Goal: Information Seeking & Learning: Learn about a topic

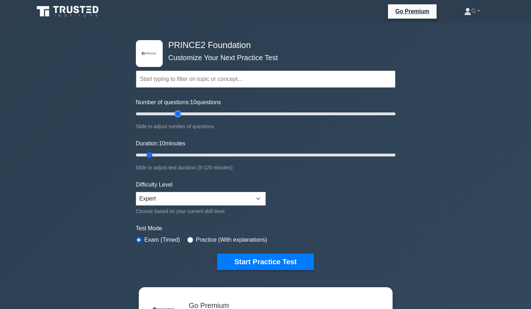
type input "35"
click at [179, 112] on input "Number of questions: 10 questions" at bounding box center [266, 113] width 260 height 9
type input "25"
click at [186, 153] on input "Duration: 10 minutes" at bounding box center [266, 155] width 260 height 9
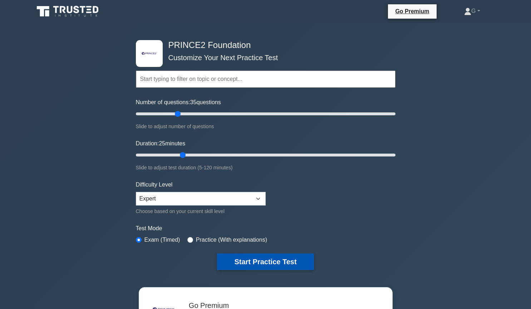
click at [245, 261] on button "Start Practice Test" at bounding box center [265, 261] width 97 height 16
click at [171, 84] on input "text" at bounding box center [266, 78] width 260 height 17
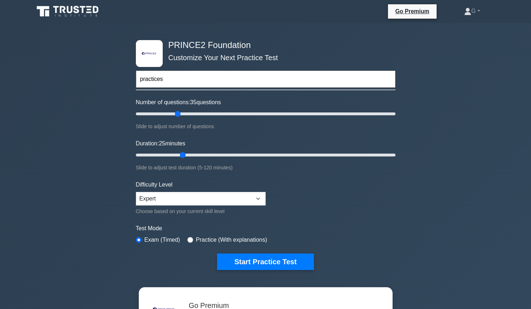
type input "practices"
type input "30"
click at [172, 113] on input "Number of questions: 35 questions" at bounding box center [266, 113] width 260 height 9
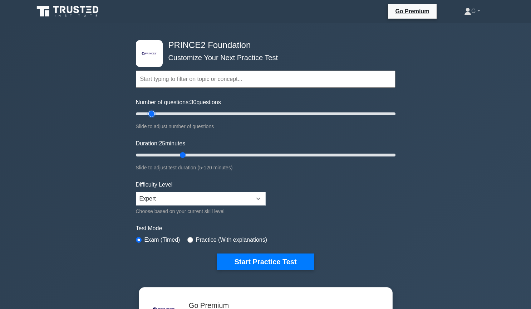
type input "15"
click at [154, 114] on input "Number of questions: 30 questions" at bounding box center [266, 113] width 260 height 9
click at [256, 257] on button "Start Practice Test" at bounding box center [265, 261] width 97 height 16
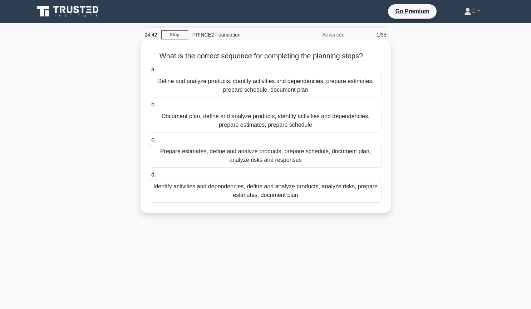
click at [323, 80] on div "Define and analyze products, identify activities and dependencies, prepare esti…" at bounding box center [266, 86] width 232 height 24
click at [150, 72] on input "a. Define and analyze products, identify activities and dependencies, prepare e…" at bounding box center [150, 69] width 0 height 5
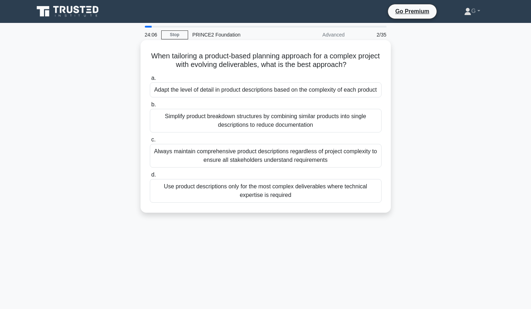
click at [226, 90] on div "Adapt the level of detail in product descriptions based on the complexity of ea…" at bounding box center [266, 89] width 232 height 15
click at [150, 80] on input "a. Adapt the level of detail in product descriptions based on the complexity of…" at bounding box center [150, 78] width 0 height 5
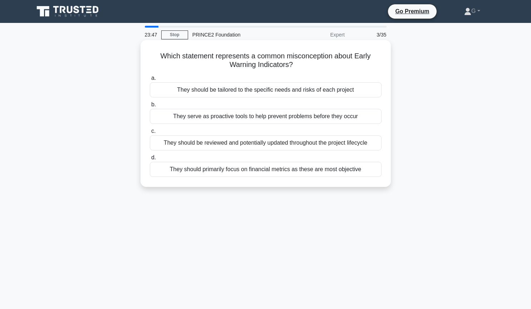
click at [284, 91] on div "They should be tailored to the specific needs and risks of each project" at bounding box center [266, 89] width 232 height 15
click at [150, 80] on input "a. They should be tailored to the specific needs and risks of each project" at bounding box center [150, 78] width 0 height 5
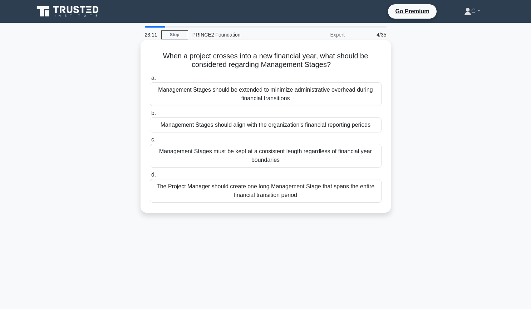
click at [197, 125] on div "Management Stages should align with the organization's financial reporting peri…" at bounding box center [266, 124] width 232 height 15
click at [150, 115] on input "b. Management Stages should align with the organization's financial reporting p…" at bounding box center [150, 113] width 0 height 5
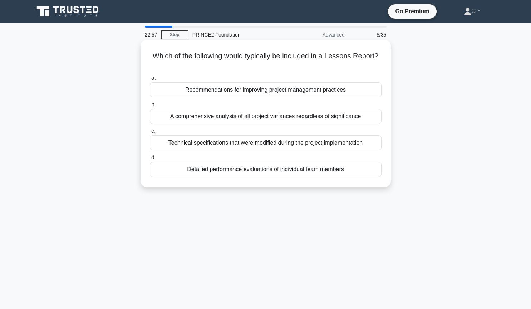
click at [210, 93] on div "Recommendations for improving project management practices" at bounding box center [266, 89] width 232 height 15
click at [150, 80] on input "a. Recommendations for improving project management practices" at bounding box center [150, 78] width 0 height 5
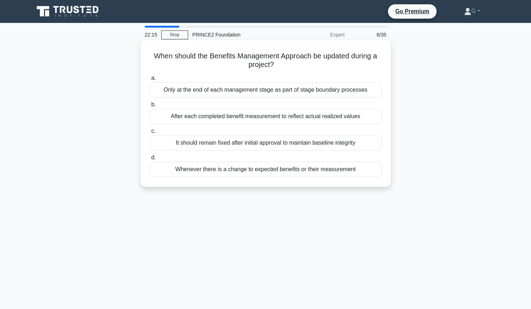
click at [206, 119] on div "After each completed benefit measurement to reflect actual realized values" at bounding box center [266, 116] width 232 height 15
click at [150, 107] on input "b. After each completed benefit measurement to reflect actual realized values" at bounding box center [150, 104] width 0 height 5
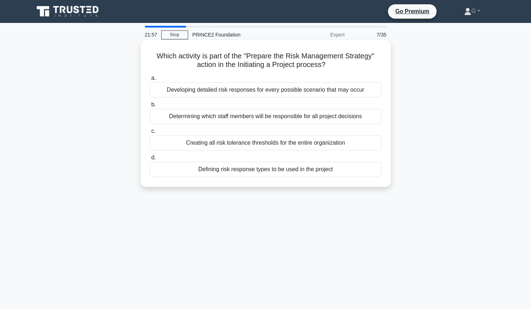
click at [191, 171] on div "Defining risk response types to be used in the project" at bounding box center [266, 169] width 232 height 15
click at [150, 160] on input "d. Defining risk response types to be used in the project" at bounding box center [150, 157] width 0 height 5
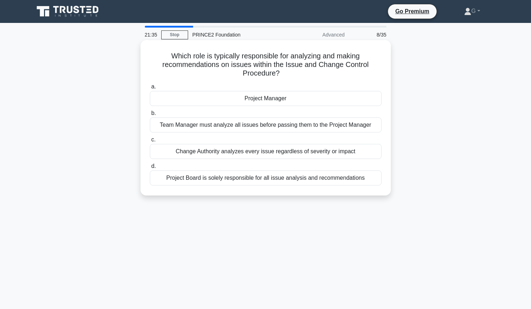
click at [228, 151] on div "Change Authority analyzes every issue regardless of severity or impact" at bounding box center [266, 151] width 232 height 15
click at [150, 142] on input "c. Change Authority analyzes every issue regardless of severity or impact" at bounding box center [150, 139] width 0 height 5
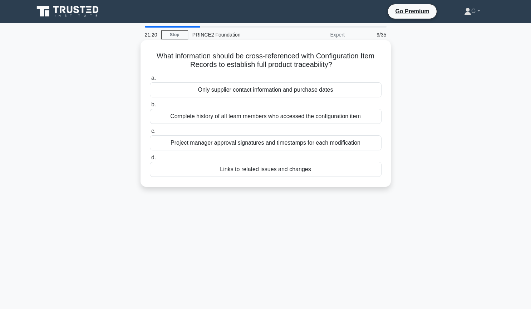
click at [225, 116] on div "Complete history of all team members who accessed the configuration item" at bounding box center [266, 116] width 232 height 15
click at [150, 107] on input "b. Complete history of all team members who accessed the configuration item" at bounding box center [150, 104] width 0 height 5
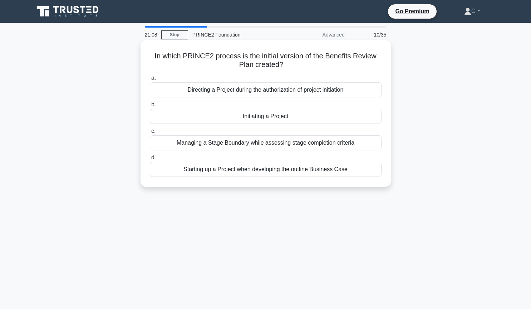
click at [227, 116] on div "Initiating a Project" at bounding box center [266, 116] width 232 height 15
click at [150, 107] on input "b. Initiating a Project" at bounding box center [150, 104] width 0 height 5
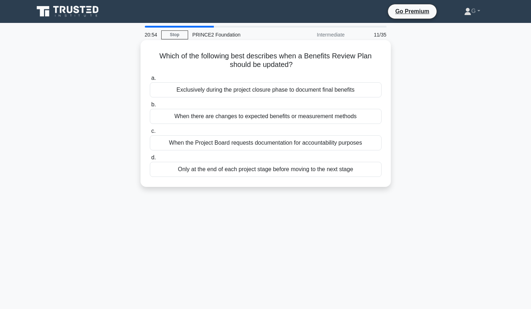
click at [219, 170] on div "Only at the end of each project stage before moving to the next stage" at bounding box center [266, 169] width 232 height 15
click at [150, 160] on input "d. Only at the end of each project stage before moving to the next stage" at bounding box center [150, 157] width 0 height 5
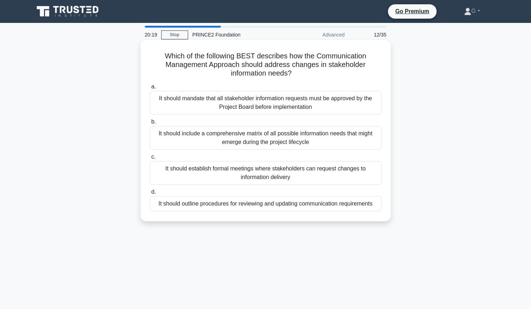
click at [186, 135] on div "It should include a comprehensive matrix of all possible information needs that…" at bounding box center [266, 138] width 232 height 24
click at [150, 124] on input "b. It should include a comprehensive matrix of all possible information needs t…" at bounding box center [150, 121] width 0 height 5
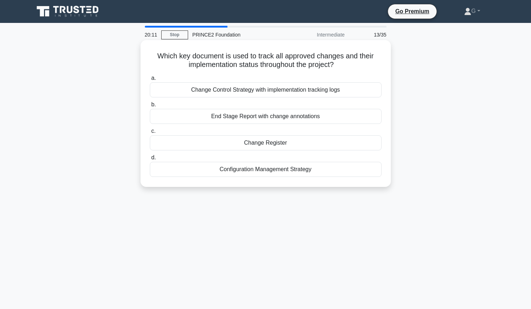
click at [213, 143] on div "Change Register" at bounding box center [266, 142] width 232 height 15
click at [150, 133] on input "c. Change Register" at bounding box center [150, 131] width 0 height 5
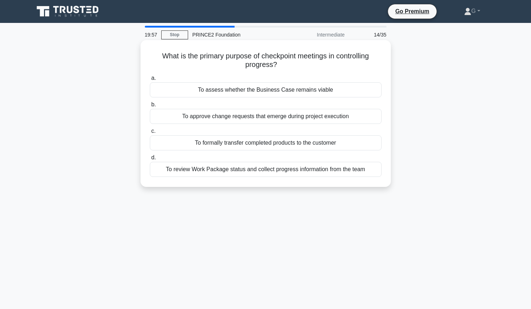
click at [194, 173] on div "To review Work Package status and collect progress information from the team" at bounding box center [266, 169] width 232 height 15
click at [150, 160] on input "d. To review Work Package status and collect progress information from the team" at bounding box center [150, 157] width 0 height 5
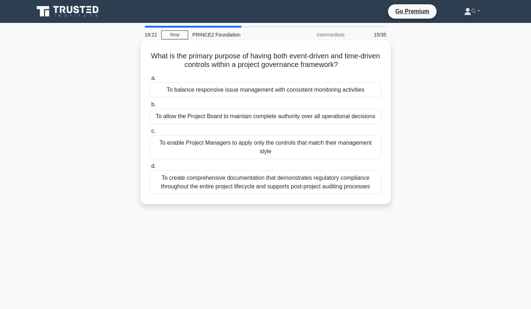
click at [201, 117] on div "To allow the Project Board to maintain complete authority over all operational …" at bounding box center [266, 116] width 232 height 15
click at [150, 107] on input "b. To allow the Project Board to maintain complete authority over all operation…" at bounding box center [150, 104] width 0 height 5
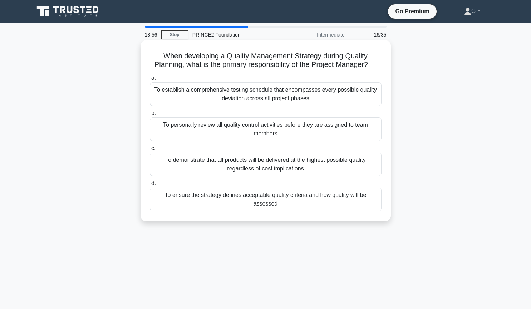
click at [227, 95] on div "To establish a comprehensive testing schedule that encompasses every possible q…" at bounding box center [266, 94] width 232 height 24
click at [150, 80] on input "a. To establish a comprehensive testing schedule that encompasses every possibl…" at bounding box center [150, 78] width 0 height 5
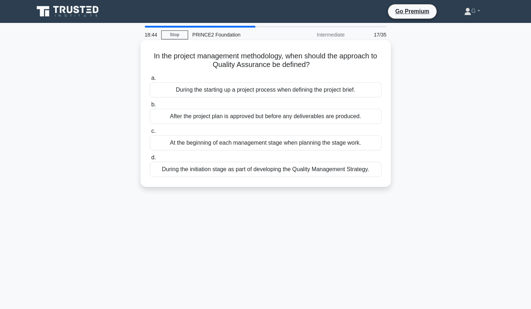
click at [238, 172] on div "During the initiation stage as part of developing the Quality Management Strate…" at bounding box center [266, 169] width 232 height 15
click at [150, 160] on input "d. During the initiation stage as part of developing the Quality Management Str…" at bounding box center [150, 157] width 0 height 5
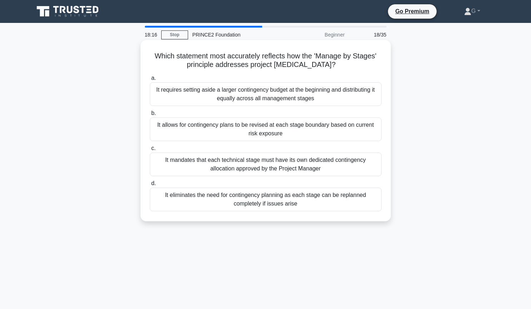
click at [198, 130] on div "It allows for contingency plans to be revised at each stage boundary based on c…" at bounding box center [266, 129] width 232 height 24
click at [150, 115] on input "b. It allows for contingency plans to be revised at each stage boundary based o…" at bounding box center [150, 113] width 0 height 5
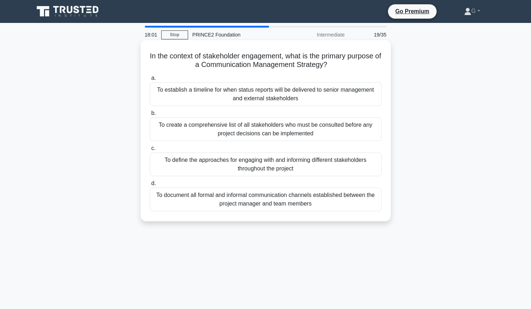
click at [186, 162] on div "To define the approaches for engaging with and informing different stakeholders…" at bounding box center [266, 164] width 232 height 24
click at [150, 151] on input "c. To define the approaches for engaging with and informing different stakehold…" at bounding box center [150, 148] width 0 height 5
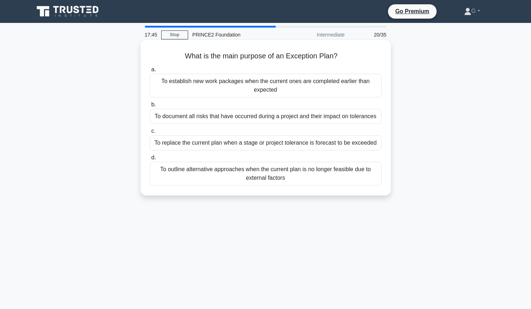
click at [189, 143] on div "To replace the current plan when a stage or project tolerance is forecast to be…" at bounding box center [266, 142] width 232 height 15
click at [150, 133] on input "c. To replace the current plan when a stage or project tolerance is forecast to…" at bounding box center [150, 131] width 0 height 5
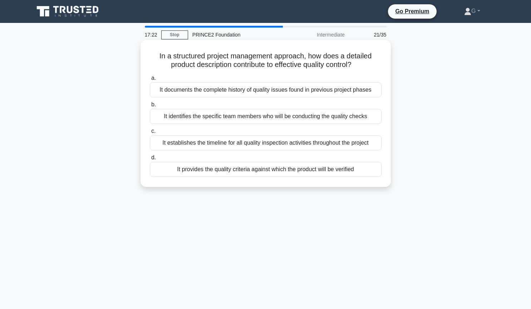
click at [191, 171] on div "It provides the quality criteria against which the product will be verified" at bounding box center [266, 169] width 232 height 15
click at [150, 160] on input "d. It provides the quality criteria against which the product will be verified" at bounding box center [150, 157] width 0 height 5
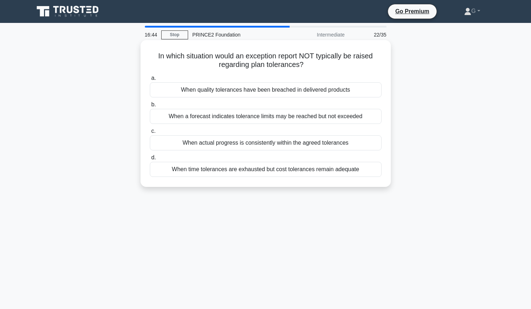
click at [193, 144] on div "When actual progress is consistently within the agreed tolerances" at bounding box center [266, 142] width 232 height 15
click at [150, 133] on input "c. When actual progress is consistently within the agreed tolerances" at bounding box center [150, 131] width 0 height 5
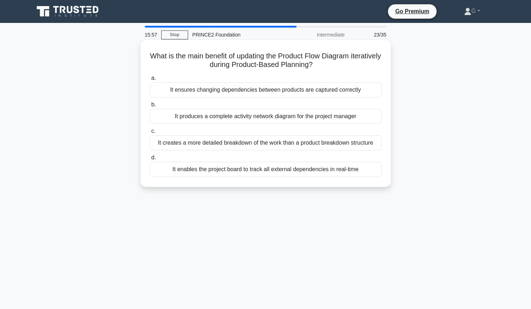
click at [229, 94] on div "It ensures changing dependencies between products are captured correctly" at bounding box center [266, 89] width 232 height 15
click at [150, 80] on input "a. It ensures changing dependencies between products are captured correctly" at bounding box center [150, 78] width 0 height 5
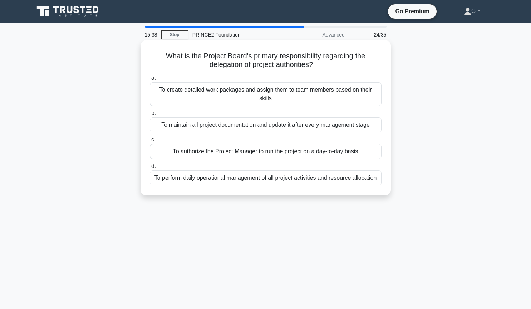
click at [228, 144] on div "To authorize the Project Manager to run the project on a day-to-day basis" at bounding box center [266, 151] width 232 height 15
click at [150, 142] on input "c. To authorize the Project Manager to run the project on a day-to-day basis" at bounding box center [150, 139] width 0 height 5
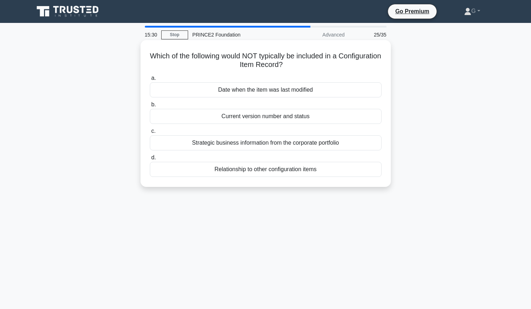
click at [241, 141] on div "Strategic business information from the corporate portfolio" at bounding box center [266, 142] width 232 height 15
click at [150, 133] on input "c. Strategic business information from the corporate portfolio" at bounding box center [150, 131] width 0 height 5
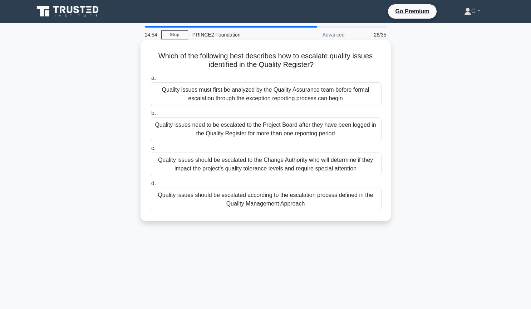
click at [237, 93] on div "Quality issues must first be analyzed by the Quality Assurance team before form…" at bounding box center [266, 94] width 232 height 24
click at [150, 80] on input "a. Quality issues must first be analyzed by the Quality Assurance team before f…" at bounding box center [150, 78] width 0 height 5
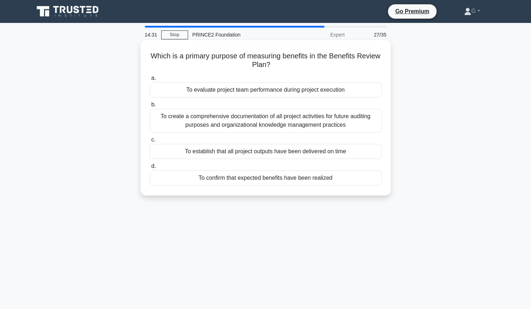
click at [213, 179] on div "To confirm that expected benefits have been realized" at bounding box center [266, 177] width 232 height 15
click at [150, 168] on input "d. To confirm that expected benefits have been realized" at bounding box center [150, 166] width 0 height 5
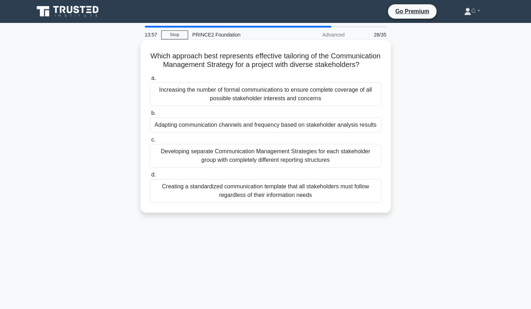
click at [234, 157] on div "Developing separate Communication Management Strategies for each stakeholder gr…" at bounding box center [266, 156] width 232 height 24
click at [150, 142] on input "c. Developing separate Communication Management Strategies for each stakeholder…" at bounding box center [150, 139] width 0 height 5
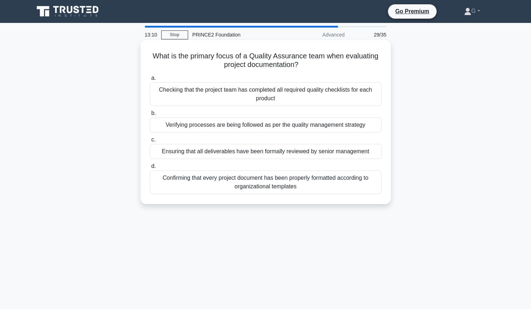
click at [228, 153] on div "Ensuring that all deliverables have been formally reviewed by senior management" at bounding box center [266, 151] width 232 height 15
click at [150, 142] on input "c. Ensuring that all deliverables have been formally reviewed by senior managem…" at bounding box center [150, 139] width 0 height 5
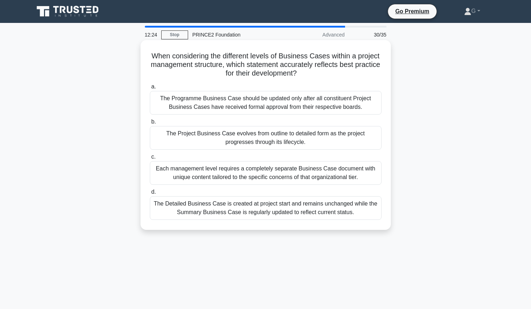
click at [241, 139] on div "The Project Business Case evolves from outline to detailed form as the project …" at bounding box center [266, 138] width 232 height 24
click at [229, 140] on div "The Project Business Case evolves from outline to detailed form as the project …" at bounding box center [266, 138] width 232 height 24
click at [150, 124] on input "b. The Project Business Case evolves from outline to detailed form as the proje…" at bounding box center [150, 121] width 0 height 5
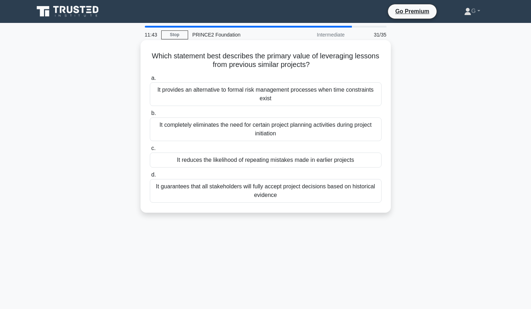
click at [193, 161] on div "It reduces the likelihood of repeating mistakes made in earlier projects" at bounding box center [266, 159] width 232 height 15
click at [150, 151] on input "c. It reduces the likelihood of repeating mistakes made in earlier projects" at bounding box center [150, 148] width 0 height 5
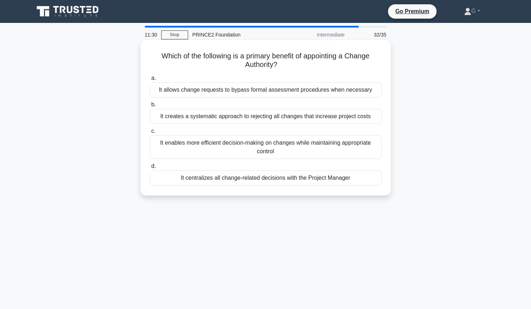
click at [212, 149] on div "It enables more efficient decision-making on changes while maintaining appropri…" at bounding box center [266, 147] width 232 height 24
click at [150, 133] on input "c. It enables more efficient decision-making on changes while maintaining appro…" at bounding box center [150, 131] width 0 height 5
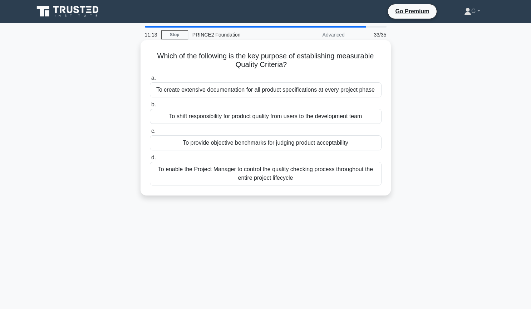
click at [202, 144] on div "To provide objective benchmarks for judging product acceptability" at bounding box center [266, 142] width 232 height 15
click at [150, 133] on input "c. To provide objective benchmarks for judging product acceptability" at bounding box center [150, 131] width 0 height 5
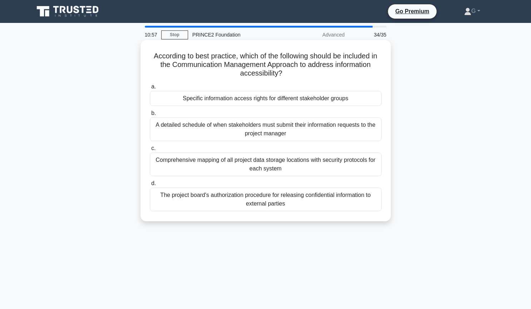
click at [202, 162] on div "Comprehensive mapping of all project data storage locations with security proto…" at bounding box center [266, 164] width 232 height 24
click at [150, 151] on input "c. Comprehensive mapping of all project data storage locations with security pr…" at bounding box center [150, 148] width 0 height 5
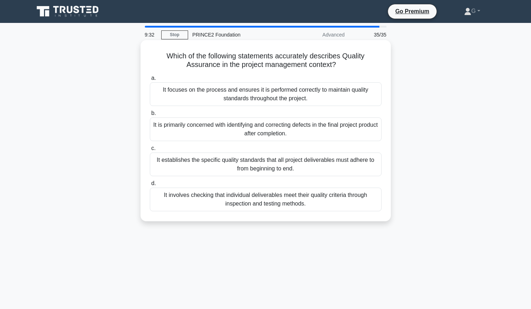
click at [269, 100] on div "It focuses on the process and ensures it is performed correctly to maintain qua…" at bounding box center [266, 94] width 232 height 24
click at [150, 80] on input "a. It focuses on the process and ensures it is performed correctly to maintain …" at bounding box center [150, 78] width 0 height 5
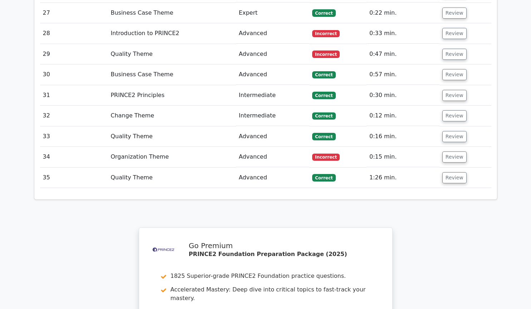
scroll to position [1556, 0]
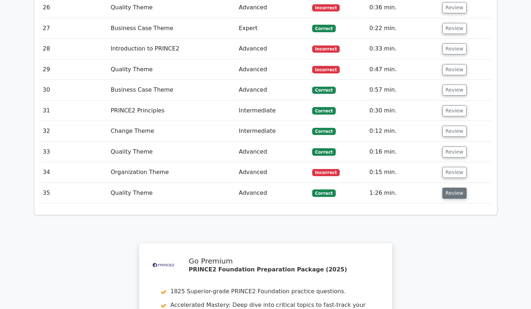
click at [447, 187] on button "Review" at bounding box center [454, 192] width 24 height 11
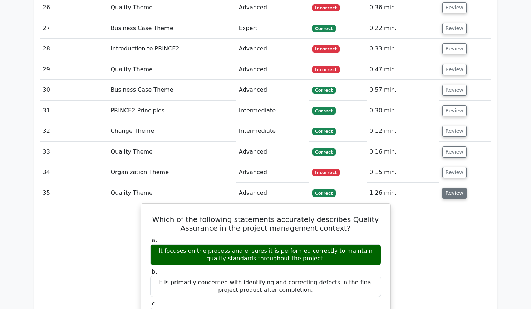
click at [446, 187] on button "Review" at bounding box center [454, 192] width 24 height 11
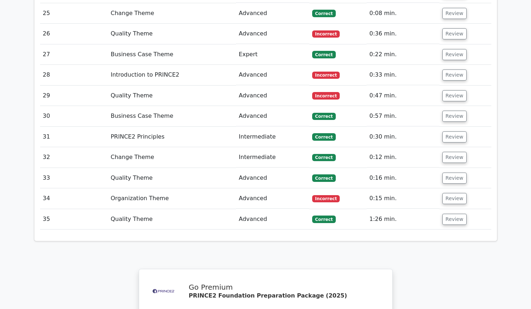
scroll to position [1507, 0]
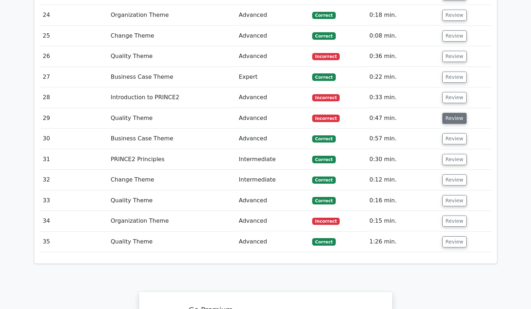
click at [450, 113] on button "Review" at bounding box center [454, 118] width 24 height 11
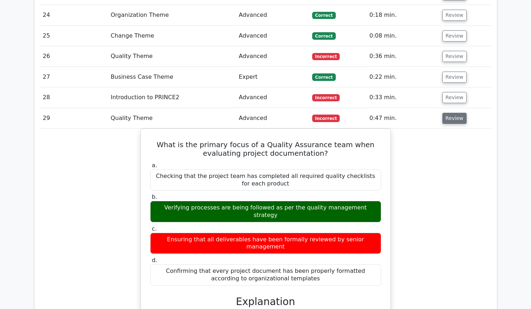
click at [453, 113] on button "Review" at bounding box center [454, 118] width 24 height 11
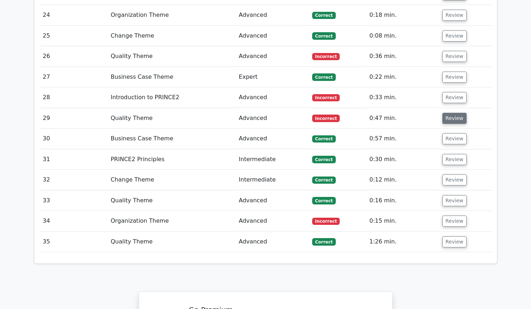
click at [452, 113] on button "Review" at bounding box center [454, 118] width 24 height 11
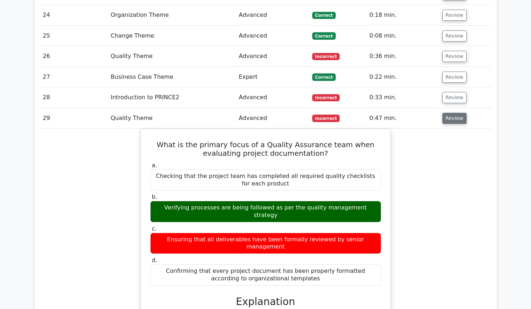
click at [449, 113] on button "Review" at bounding box center [454, 118] width 24 height 11
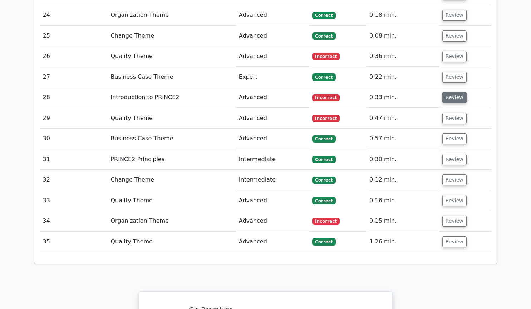
click at [455, 92] on button "Review" at bounding box center [454, 97] width 24 height 11
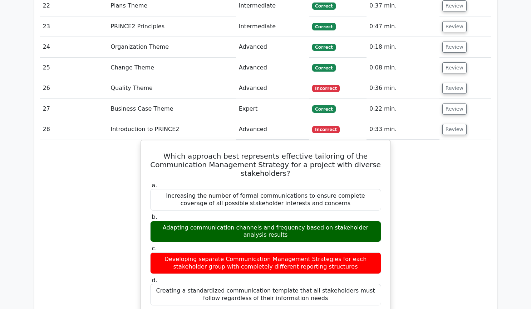
scroll to position [1459, 0]
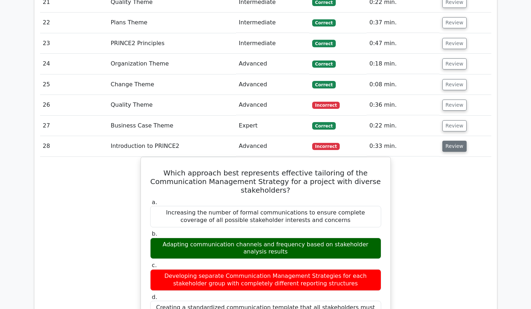
click at [447, 140] on button "Review" at bounding box center [454, 145] width 24 height 11
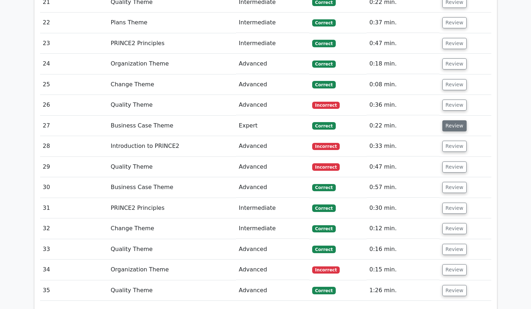
click at [449, 120] on button "Review" at bounding box center [454, 125] width 24 height 11
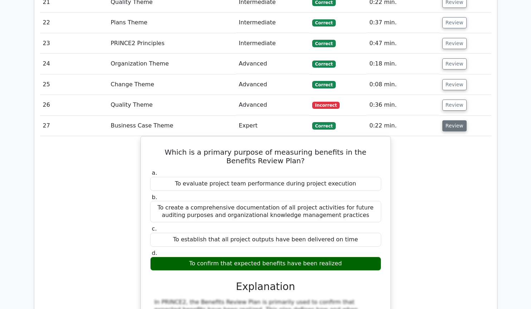
click at [455, 120] on button "Review" at bounding box center [454, 125] width 24 height 11
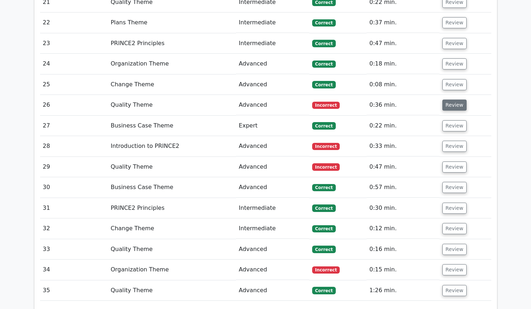
click at [451, 99] on button "Review" at bounding box center [454, 104] width 24 height 11
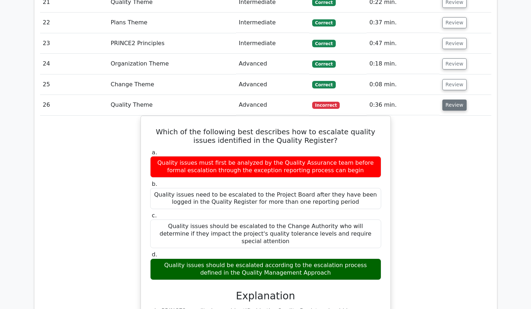
click at [450, 99] on button "Review" at bounding box center [454, 104] width 24 height 11
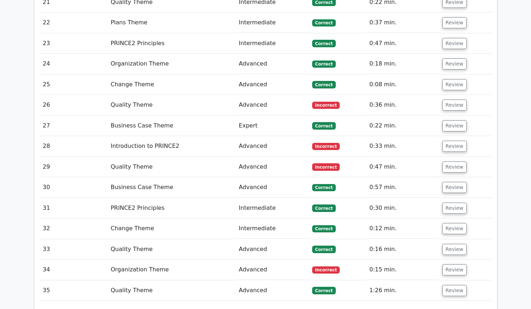
scroll to position [1410, 0]
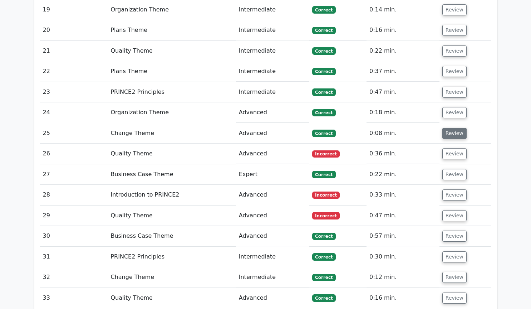
click at [454, 128] on button "Review" at bounding box center [454, 133] width 24 height 11
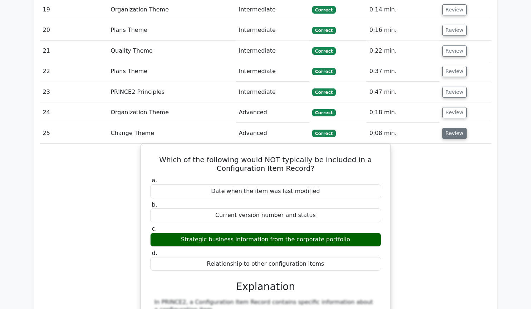
click at [452, 128] on button "Review" at bounding box center [454, 133] width 24 height 11
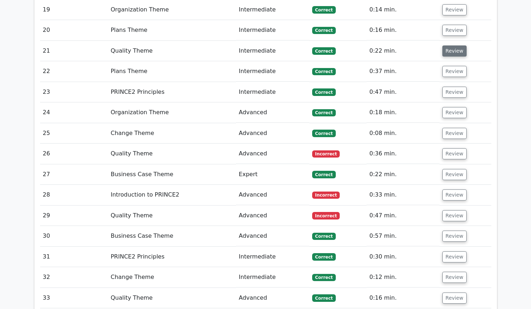
click at [453, 45] on button "Review" at bounding box center [454, 50] width 24 height 11
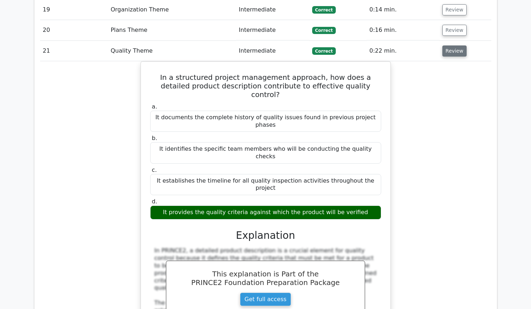
click at [458, 45] on button "Review" at bounding box center [454, 50] width 24 height 11
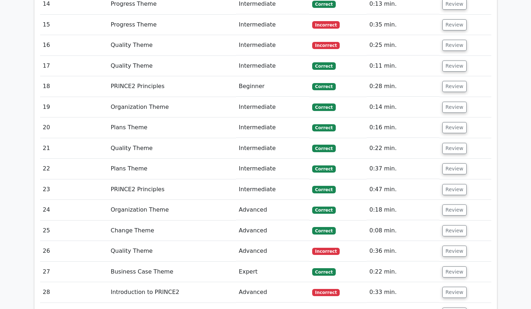
scroll to position [1264, 0]
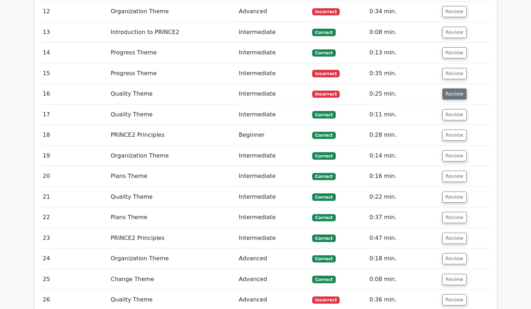
click at [449, 88] on button "Review" at bounding box center [454, 93] width 24 height 11
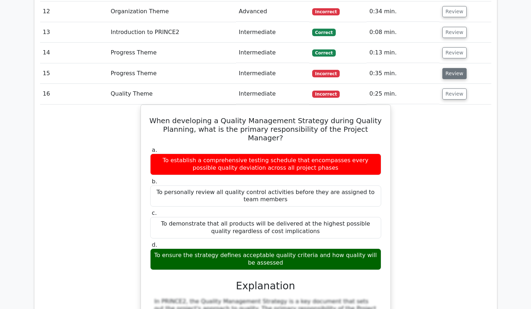
click at [442, 68] on button "Review" at bounding box center [454, 73] width 24 height 11
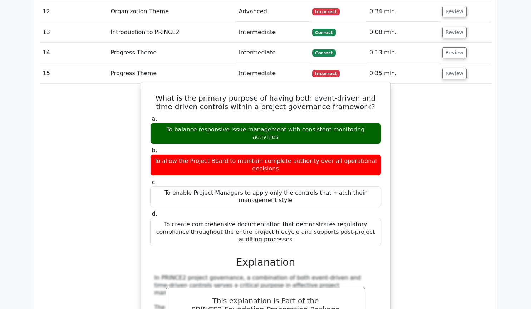
scroll to position [1216, 0]
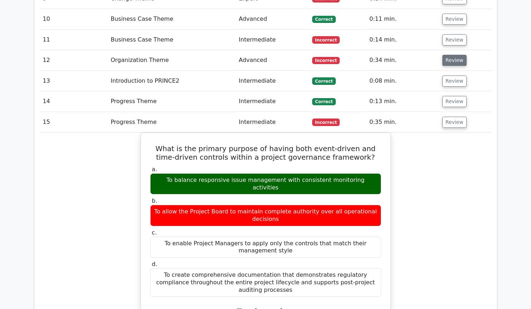
click at [449, 55] on button "Review" at bounding box center [454, 60] width 24 height 11
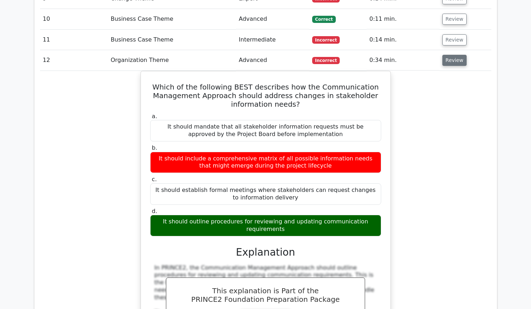
click at [448, 55] on button "Review" at bounding box center [454, 60] width 24 height 11
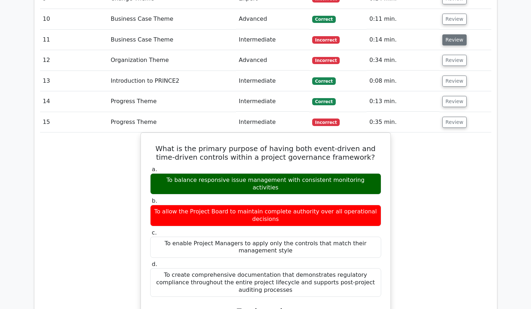
click at [449, 34] on button "Review" at bounding box center [454, 39] width 24 height 11
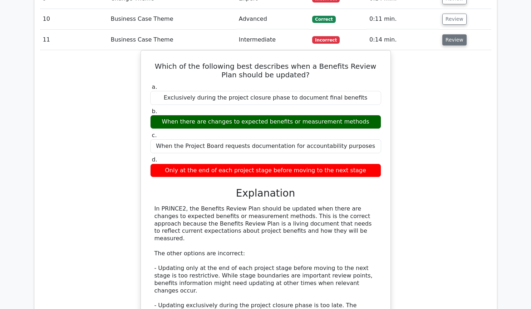
click at [449, 34] on button "Review" at bounding box center [454, 39] width 24 height 11
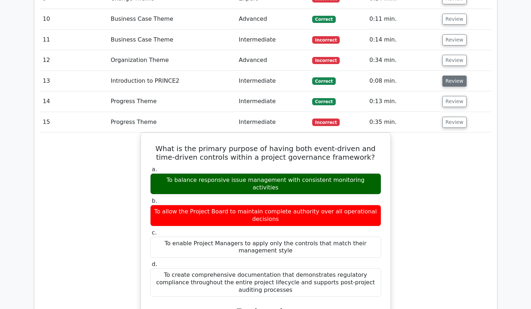
click at [443, 75] on button "Review" at bounding box center [454, 80] width 24 height 11
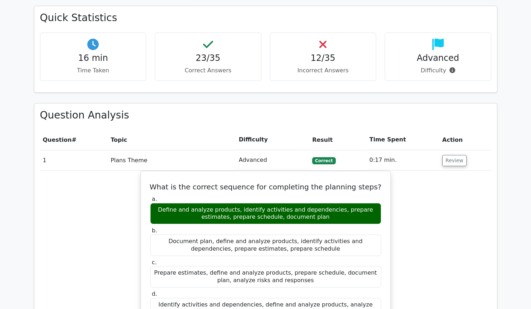
scroll to position [486, 0]
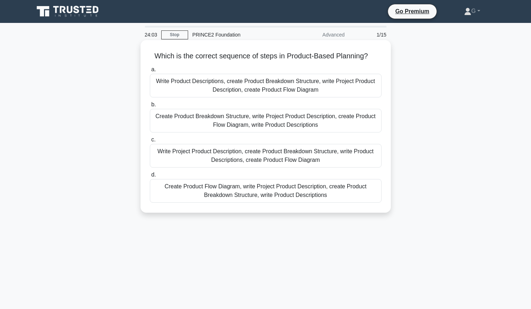
click at [223, 158] on div "Write Project Product Description, create Product Breakdown Structure, write Pr…" at bounding box center [266, 156] width 232 height 24
click at [150, 142] on input "c. Write Project Product Description, create Product Breakdown Structure, write…" at bounding box center [150, 139] width 0 height 5
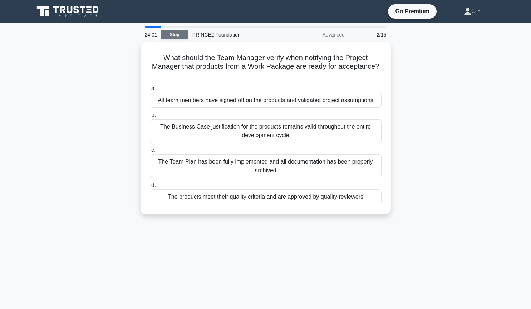
click at [167, 35] on link "Stop" at bounding box center [174, 34] width 27 height 9
click at [169, 33] on link "Stop" at bounding box center [174, 34] width 27 height 9
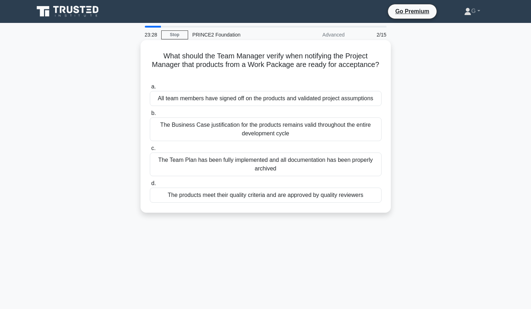
click at [287, 197] on div "The products meet their quality criteria and are approved by quality reviewers" at bounding box center [266, 194] width 232 height 15
click at [150, 186] on input "d. The products meet their quality criteria and are approved by quality reviewe…" at bounding box center [150, 183] width 0 height 5
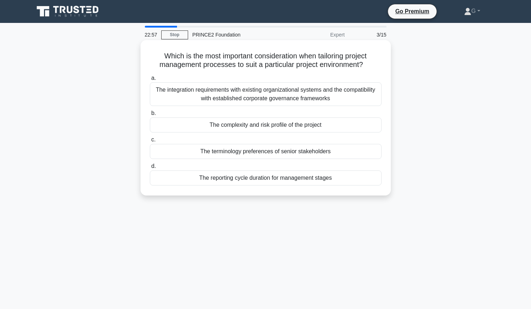
click at [217, 128] on div "The complexity and risk profile of the project" at bounding box center [266, 124] width 232 height 15
click at [150, 115] on input "b. The complexity and risk profile of the project" at bounding box center [150, 113] width 0 height 5
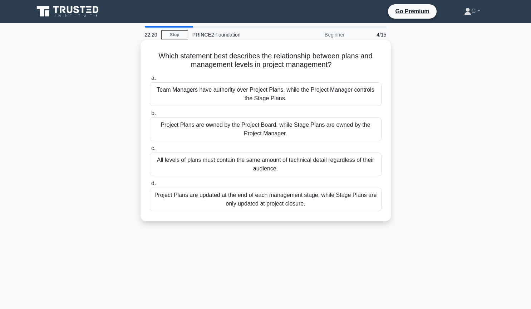
click at [198, 130] on div "Project Plans are owned by the Project Board, while Stage Plans are owned by th…" at bounding box center [266, 129] width 232 height 24
click at [150, 115] on input "b. Project Plans are owned by the Project Board, while Stage Plans are owned by…" at bounding box center [150, 113] width 0 height 5
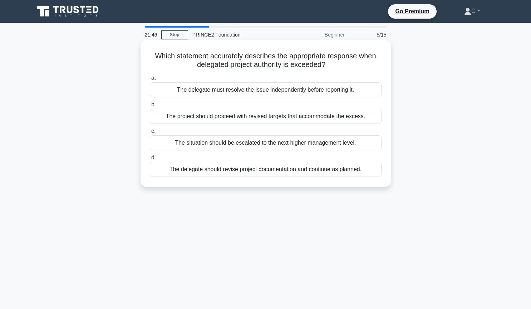
click at [194, 143] on div "The situation should be escalated to the next higher management level." at bounding box center [266, 142] width 232 height 15
click at [150, 133] on input "c. The situation should be escalated to the next higher management level." at bounding box center [150, 131] width 0 height 5
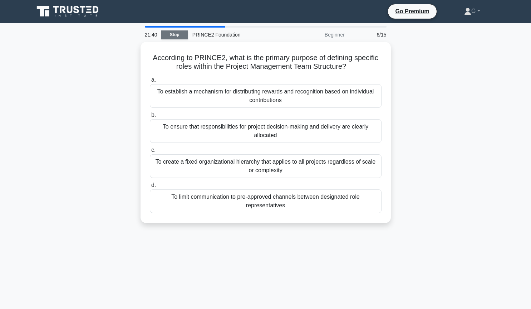
click at [175, 34] on link "Stop" at bounding box center [174, 34] width 27 height 9
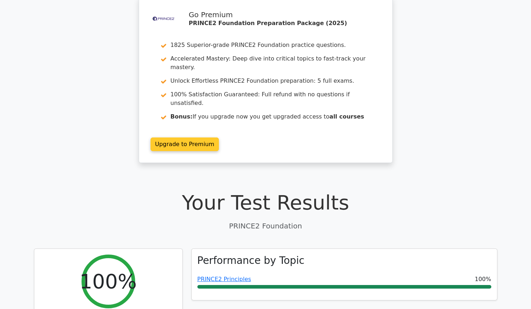
scroll to position [49, 0]
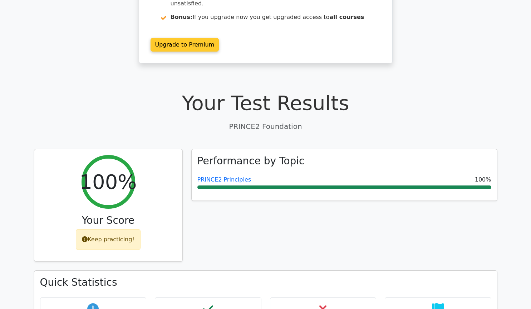
scroll to position [146, 0]
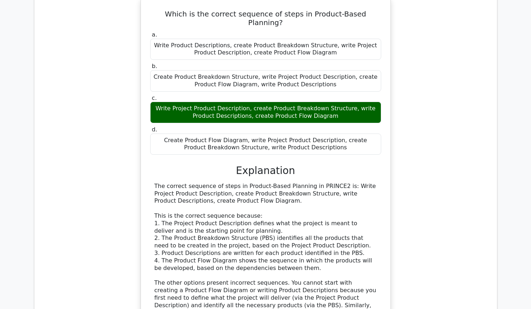
scroll to position [539, 0]
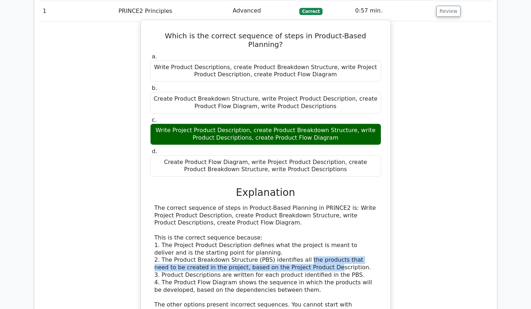
click at [294, 239] on div "The correct sequence of steps in Product-Based Planning in PRINCE2 is: Write Pr…" at bounding box center [265, 274] width 222 height 141
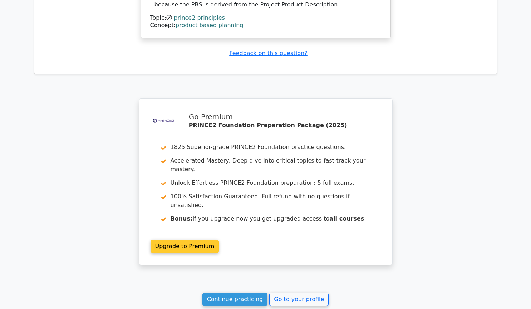
scroll to position [928, 0]
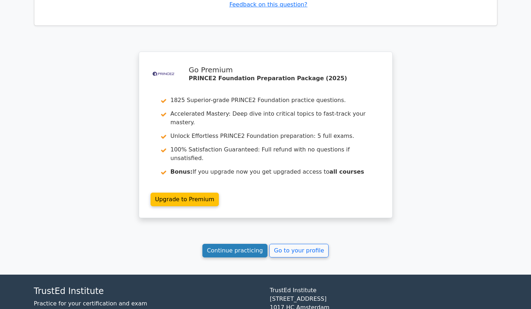
click at [239, 243] on link "Continue practicing" at bounding box center [234, 250] width 65 height 14
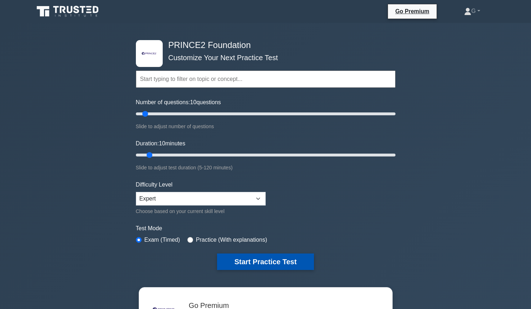
click at [271, 262] on button "Start Practice Test" at bounding box center [265, 261] width 97 height 16
click at [164, 86] on input "text" at bounding box center [266, 78] width 260 height 17
type input "proccesses"
click at [234, 265] on button "Start Practice Test" at bounding box center [265, 261] width 97 height 16
click at [249, 261] on button "Start Practice Test" at bounding box center [265, 261] width 97 height 16
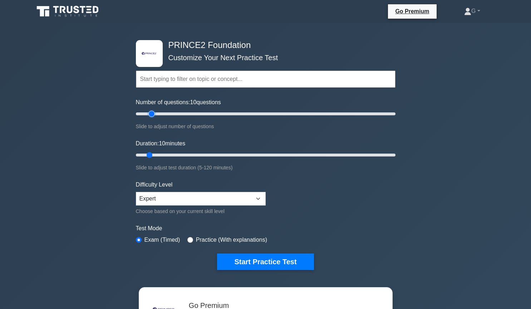
click at [155, 113] on input "Number of questions: 10 questions" at bounding box center [266, 113] width 260 height 9
click at [286, 265] on button "Start Practice Test" at bounding box center [265, 261] width 97 height 16
click at [271, 259] on button "Start Practice Test" at bounding box center [265, 261] width 97 height 16
click at [247, 262] on button "Start Practice Test" at bounding box center [265, 261] width 97 height 16
type input "10"
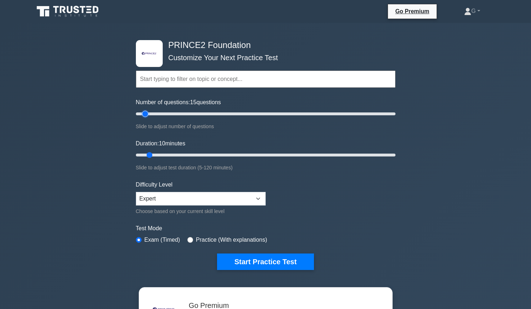
click at [145, 114] on input "Number of questions: 15 questions" at bounding box center [266, 113] width 260 height 9
click at [235, 261] on button "Start Practice Test" at bounding box center [265, 261] width 97 height 16
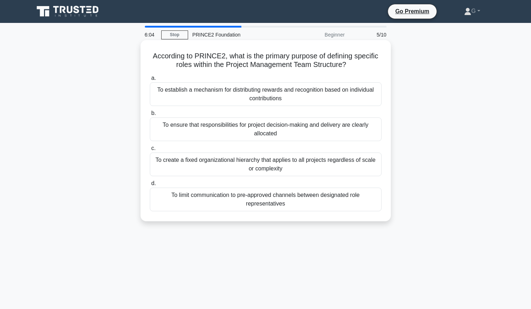
click at [201, 134] on div "To ensure that responsibilities for project decision-making and delivery are cl…" at bounding box center [266, 129] width 232 height 24
click at [150, 115] on input "b. To ensure that responsibilities for project decision-making and delivery are…" at bounding box center [150, 113] width 0 height 5
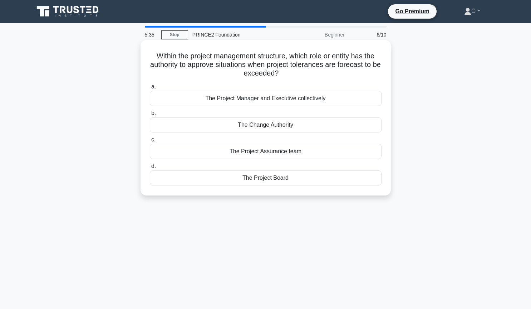
click at [235, 178] on div "The Project Board" at bounding box center [266, 177] width 232 height 15
click at [150, 168] on input "d. The Project Board" at bounding box center [150, 166] width 0 height 5
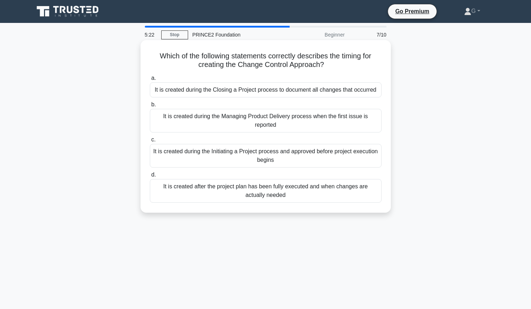
click at [222, 154] on div "It is created during the Initiating a Project process and approved before proje…" at bounding box center [266, 156] width 232 height 24
click at [150, 142] on input "c. It is created during the Initiating a Project process and approved before pr…" at bounding box center [150, 139] width 0 height 5
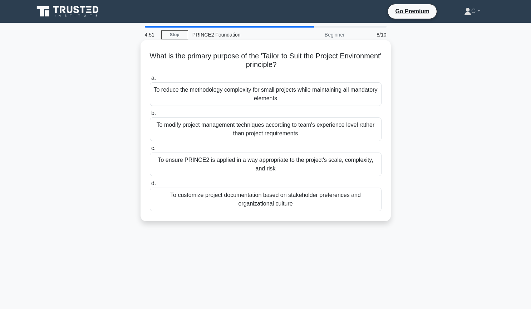
click at [225, 168] on div "To ensure PRINCE2 is applied in a way appropriate to the project's scale, compl…" at bounding box center [266, 164] width 232 height 24
click at [150, 151] on input "c. To ensure PRINCE2 is applied in a way appropriate to the project's scale, co…" at bounding box center [150, 148] width 0 height 5
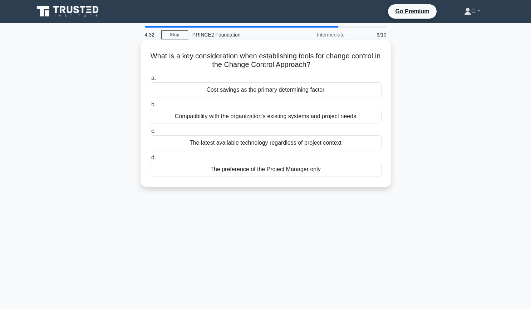
click at [229, 119] on div "Compatibility with the organization's existing systems and project needs" at bounding box center [266, 116] width 232 height 15
click at [150, 107] on input "b. Compatibility with the organization's existing systems and project needs" at bounding box center [150, 104] width 0 height 5
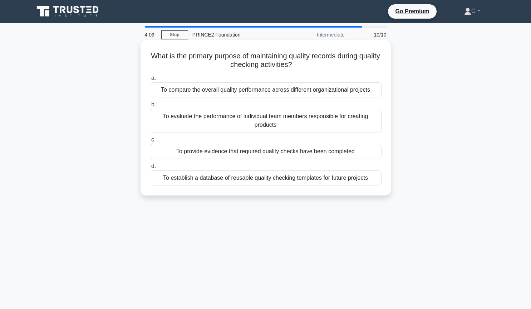
click at [191, 155] on div "To provide evidence that required quality checks have been completed" at bounding box center [266, 151] width 232 height 15
click at [150, 142] on input "c. To provide evidence that required quality checks have been completed" at bounding box center [150, 139] width 0 height 5
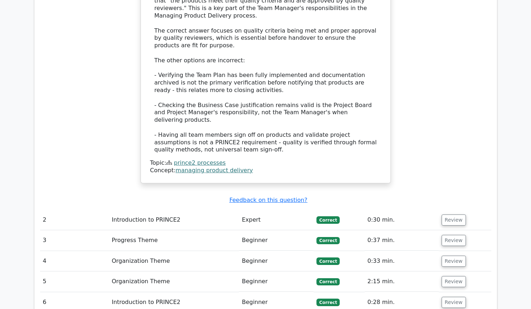
scroll to position [827, 0]
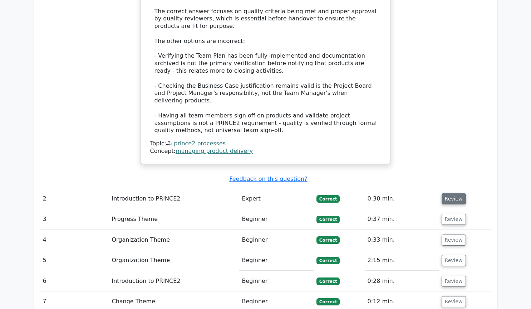
click at [456, 193] on button "Review" at bounding box center [454, 198] width 24 height 11
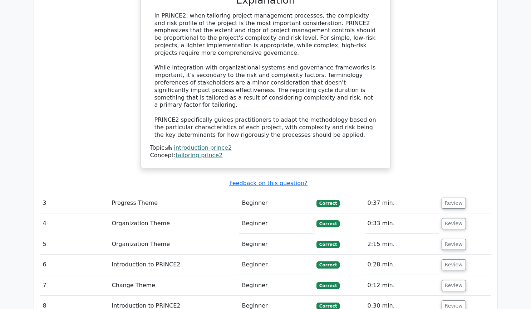
scroll to position [1216, 0]
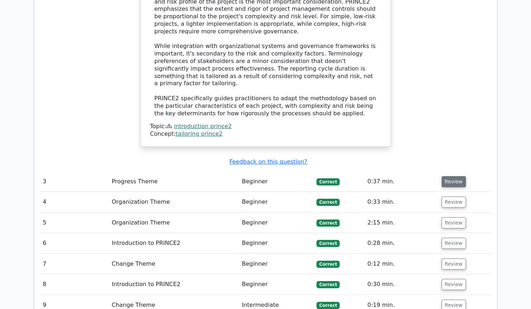
click at [453, 176] on button "Review" at bounding box center [454, 181] width 24 height 11
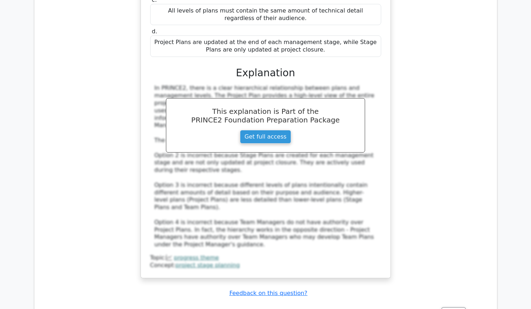
scroll to position [1556, 0]
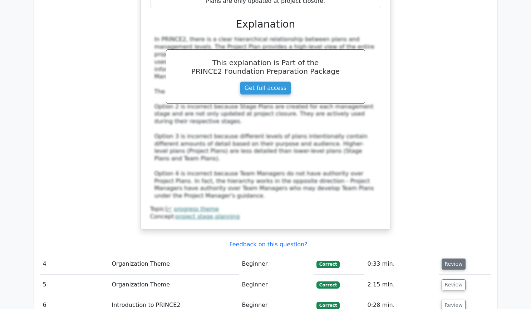
click at [445, 258] on button "Review" at bounding box center [454, 263] width 24 height 11
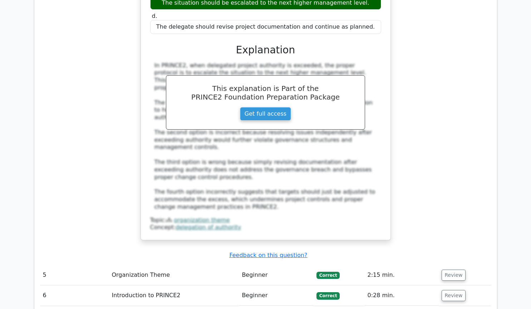
scroll to position [1945, 0]
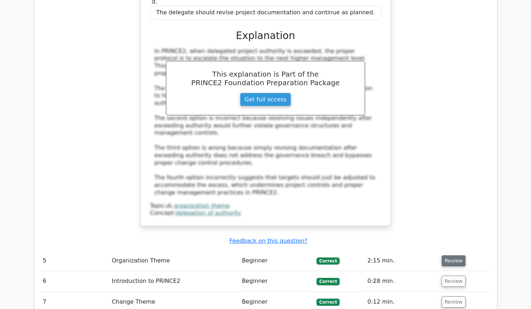
click at [445, 255] on button "Review" at bounding box center [454, 260] width 24 height 11
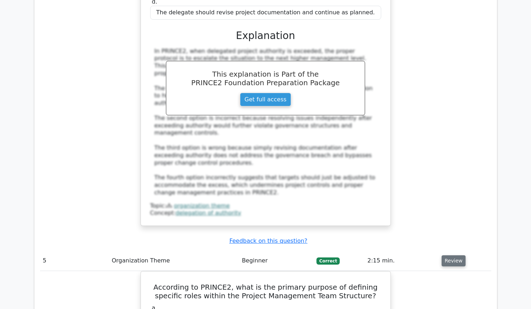
click at [443, 255] on button "Review" at bounding box center [454, 260] width 24 height 11
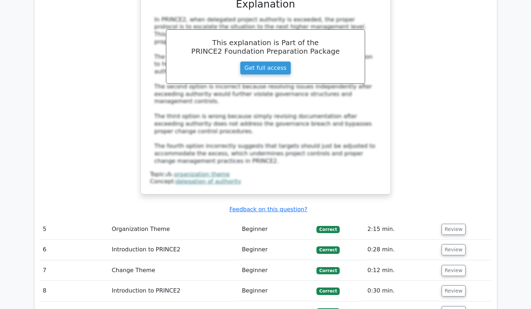
scroll to position [1993, 0]
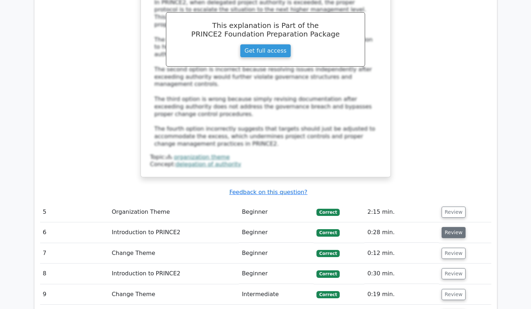
click at [451, 227] on button "Review" at bounding box center [454, 232] width 24 height 11
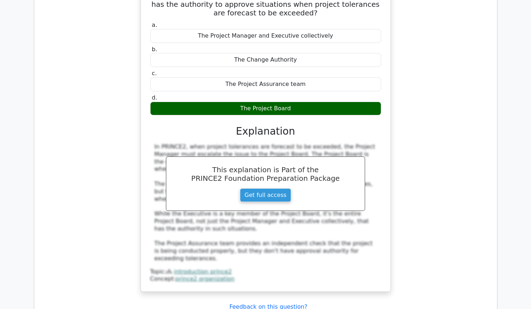
scroll to position [2285, 0]
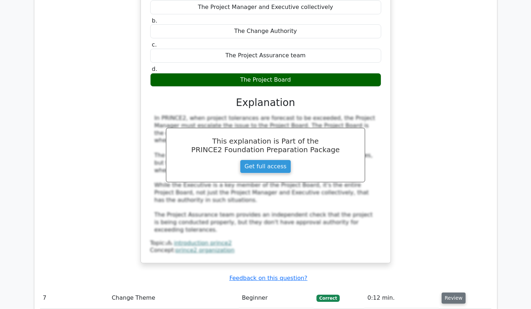
click at [450, 292] on button "Review" at bounding box center [454, 297] width 24 height 11
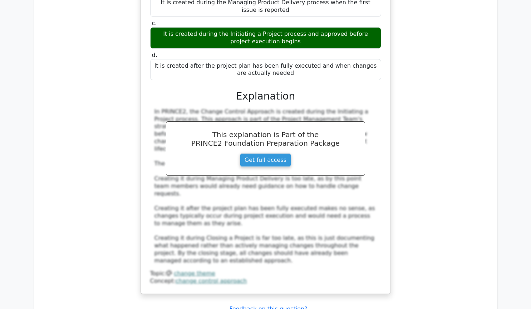
scroll to position [2674, 0]
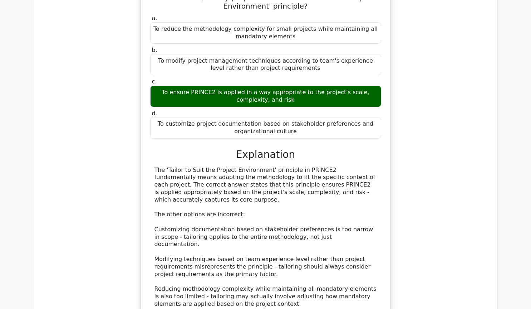
scroll to position [3063, 0]
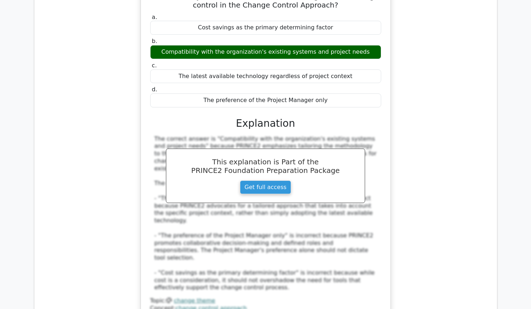
scroll to position [3452, 0]
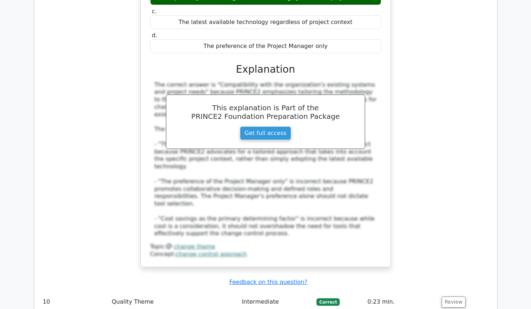
scroll to position [3695, 0]
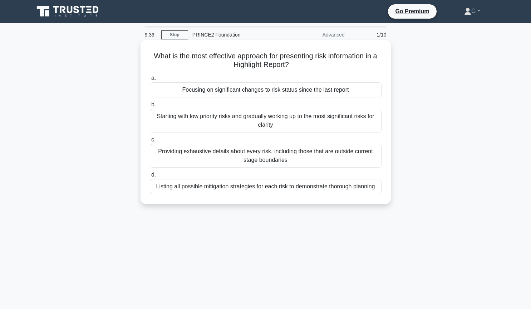
click at [273, 120] on div "Starting with low priority risks and gradually working up to the most significa…" at bounding box center [266, 121] width 232 height 24
click at [150, 107] on input "b. Starting with low priority risks and gradually working up to the most signif…" at bounding box center [150, 104] width 0 height 5
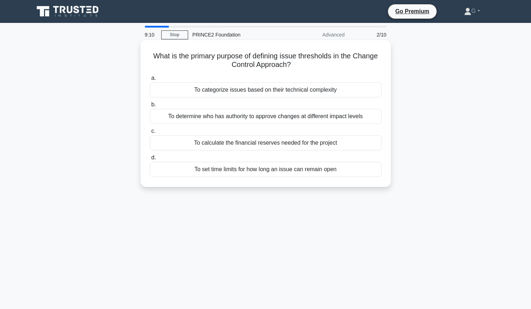
click at [271, 173] on div "To set time limits for how long an issue can remain open" at bounding box center [266, 169] width 232 height 15
click at [150, 160] on input "d. To set time limits for how long an issue can remain open" at bounding box center [150, 157] width 0 height 5
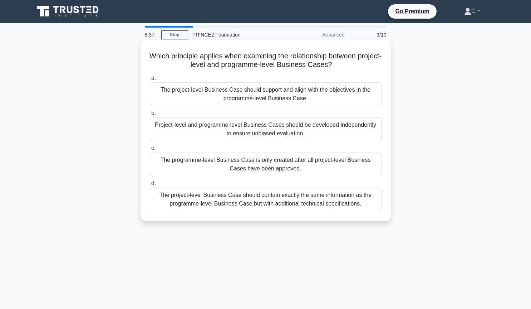
click at [261, 98] on div "The project-level Business Case should support and align with the objectives in…" at bounding box center [266, 94] width 232 height 24
click at [150, 80] on input "a. The project-level Business Case should support and align with the objectives…" at bounding box center [150, 78] width 0 height 5
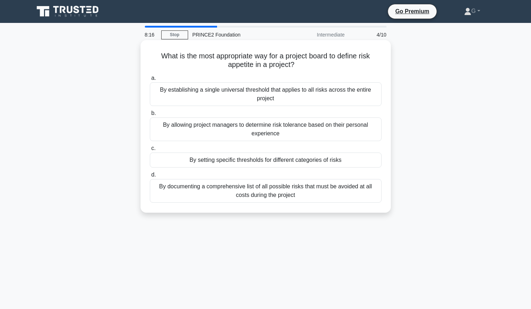
click at [263, 162] on div "By setting specific thresholds for different categories of risks" at bounding box center [266, 159] width 232 height 15
click at [150, 151] on input "c. By setting specific thresholds for different categories of risks" at bounding box center [150, 148] width 0 height 5
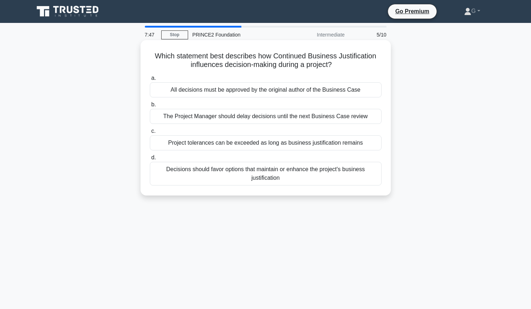
drag, startPoint x: 259, startPoint y: 176, endPoint x: 263, endPoint y: 182, distance: 7.2
click at [262, 182] on div "Decisions should favor options that maintain or enhance the project's business …" at bounding box center [266, 174] width 232 height 24
click at [342, 173] on div "Decisions should favor options that maintain or enhance the project's business …" at bounding box center [266, 174] width 232 height 24
click at [150, 160] on input "d. Decisions should favor options that maintain or enhance the project's busine…" at bounding box center [150, 157] width 0 height 5
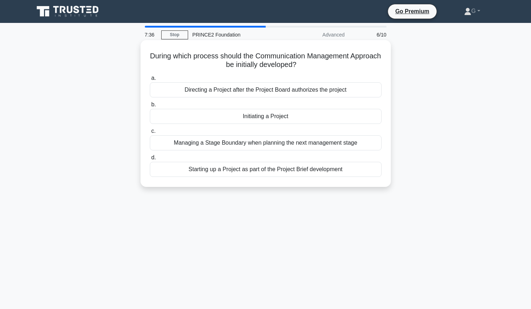
click at [323, 117] on div "Initiating a Project" at bounding box center [266, 116] width 232 height 15
click at [150, 107] on input "b. Initiating a Project" at bounding box center [150, 104] width 0 height 5
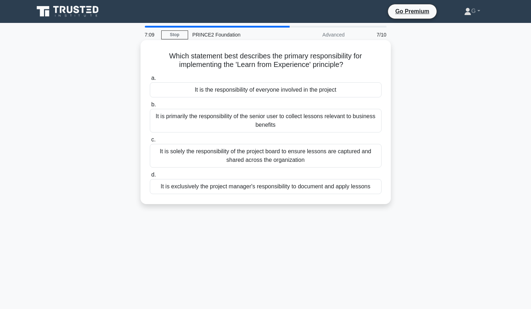
click at [311, 92] on div "It is the responsibility of everyone involved in the project" at bounding box center [266, 89] width 232 height 15
click at [150, 80] on input "a. It is the responsibility of everyone involved in the project" at bounding box center [150, 78] width 0 height 5
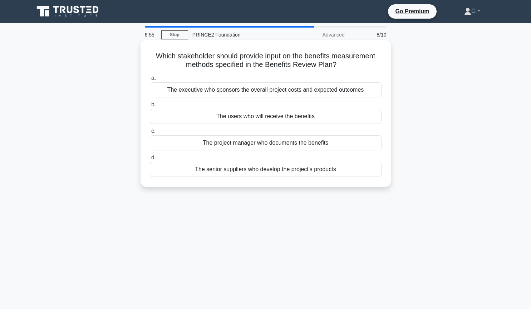
click at [285, 117] on div "The users who will receive the benefits" at bounding box center [266, 116] width 232 height 15
click at [150, 107] on input "b. The users who will receive the benefits" at bounding box center [150, 104] width 0 height 5
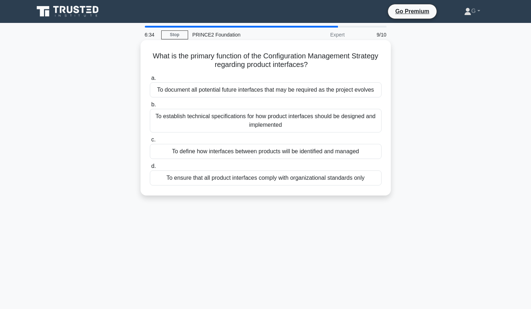
click at [249, 150] on div "To define how interfaces between products will be identified and managed" at bounding box center [266, 151] width 232 height 15
click at [150, 142] on input "c. To define how interfaces between products will be identified and managed" at bounding box center [150, 139] width 0 height 5
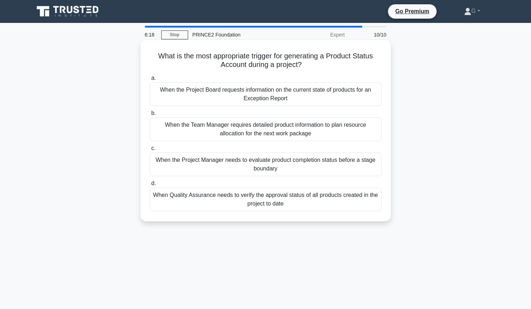
click at [299, 171] on div "When the Project Manager needs to evaluate product completion status before a s…" at bounding box center [266, 164] width 232 height 24
click at [150, 151] on input "c. When the Project Manager needs to evaluate product completion status before …" at bounding box center [150, 148] width 0 height 5
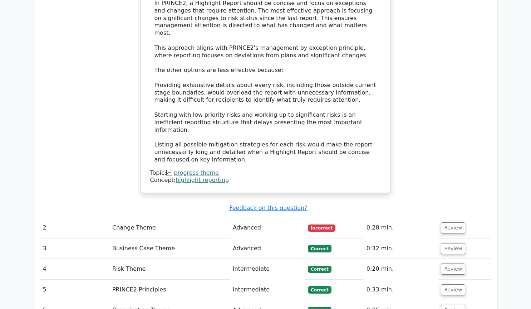
scroll to position [778, 0]
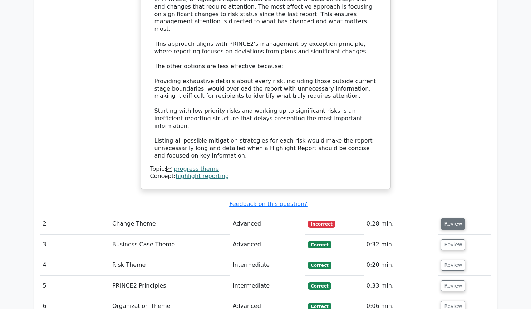
click at [451, 218] on button "Review" at bounding box center [453, 223] width 24 height 11
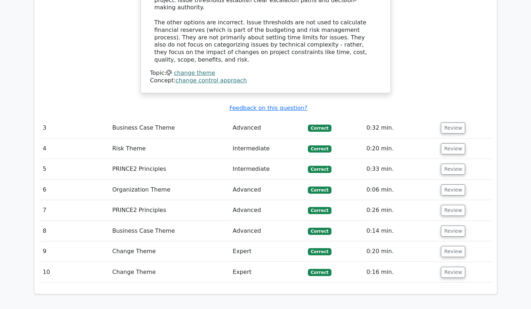
scroll to position [1216, 0]
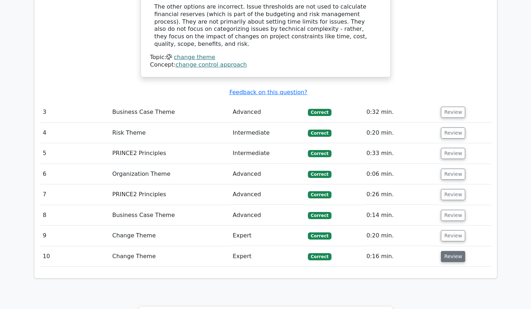
click at [455, 251] on button "Review" at bounding box center [453, 256] width 24 height 11
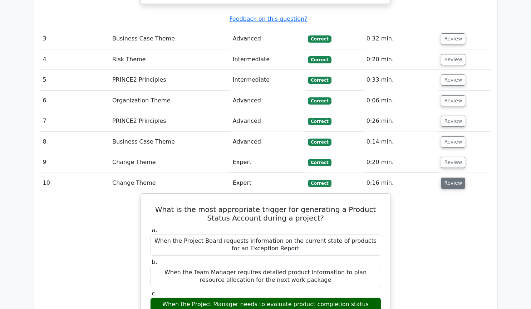
scroll to position [1264, 0]
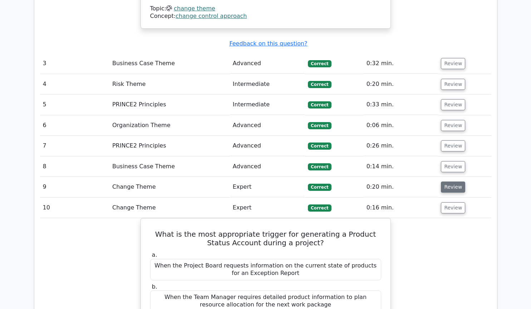
click at [454, 181] on button "Review" at bounding box center [453, 186] width 24 height 11
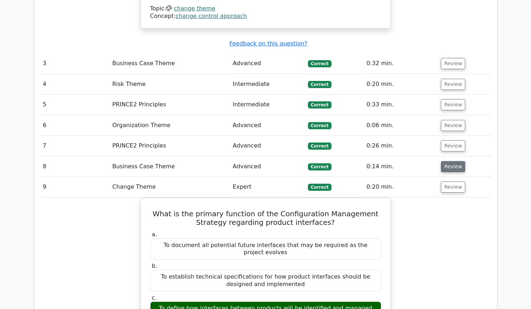
click at [452, 161] on button "Review" at bounding box center [453, 166] width 24 height 11
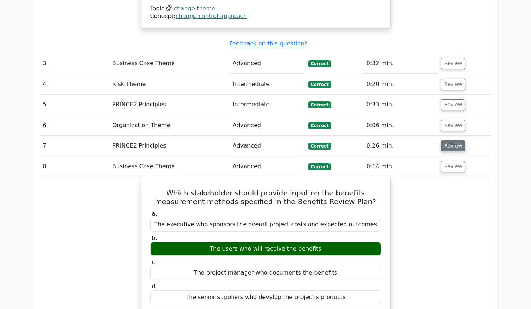
click at [452, 140] on button "Review" at bounding box center [453, 145] width 24 height 11
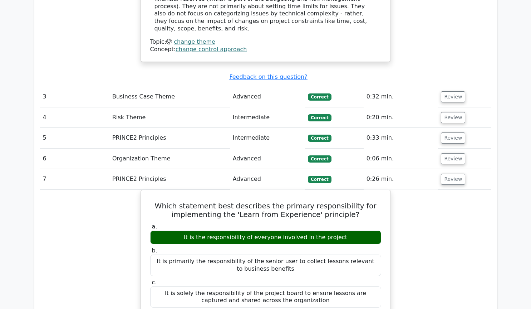
scroll to position [1216, 0]
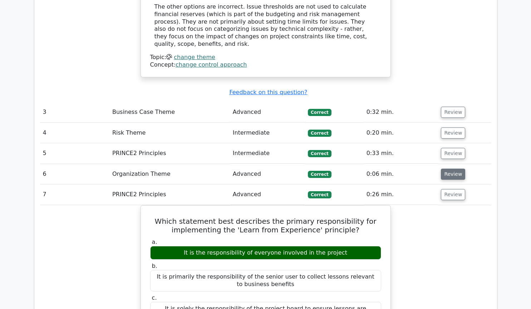
click at [449, 168] on button "Review" at bounding box center [453, 173] width 24 height 11
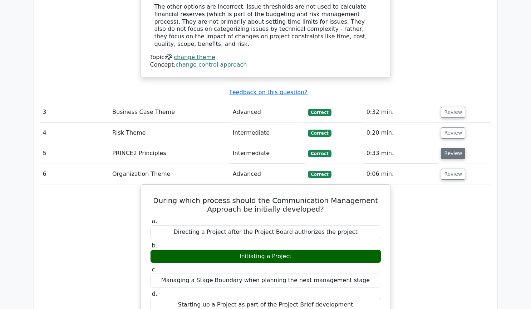
click at [449, 148] on button "Review" at bounding box center [453, 153] width 24 height 11
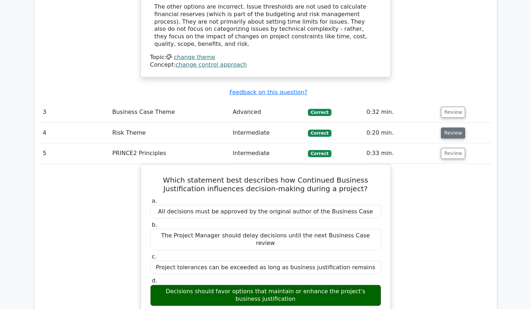
click at [452, 127] on button "Review" at bounding box center [453, 132] width 24 height 11
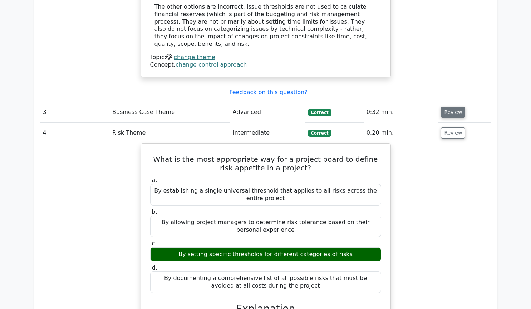
click at [454, 107] on button "Review" at bounding box center [453, 112] width 24 height 11
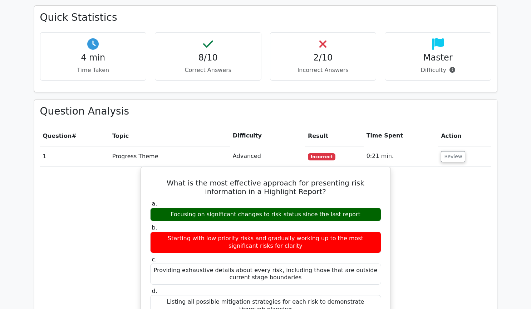
scroll to position [340, 0]
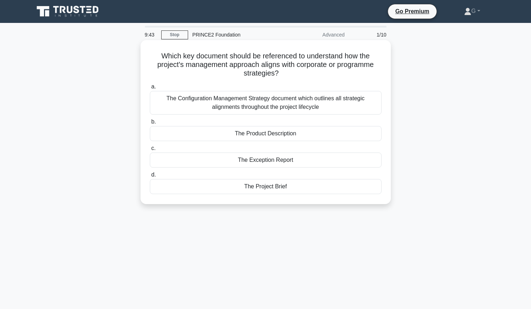
click at [230, 107] on div "The Configuration Management Strategy document which outlines all strategic ali…" at bounding box center [266, 103] width 232 height 24
click at [150, 89] on input "a. The Configuration Management Strategy document which outlines all strategic …" at bounding box center [150, 86] width 0 height 5
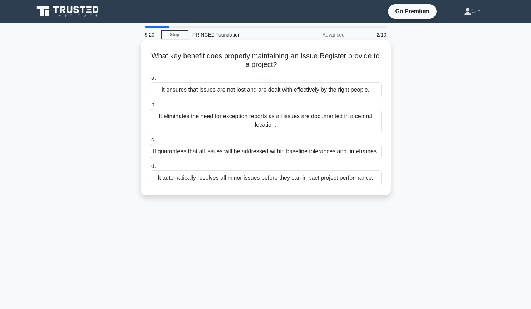
click at [229, 92] on div "It ensures that issues are not lost and are dealt with effectively by the right…" at bounding box center [266, 89] width 232 height 15
click at [150, 80] on input "a. It ensures that issues are not lost and are dealt with effectively by the ri…" at bounding box center [150, 78] width 0 height 5
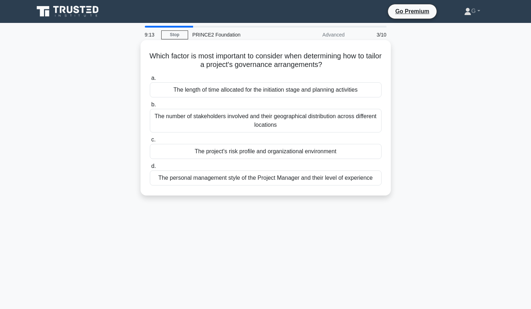
click at [242, 151] on div "The project's risk profile and organizational environment" at bounding box center [266, 151] width 232 height 15
click at [150, 142] on input "c. The project's risk profile and organizational environment" at bounding box center [150, 139] width 0 height 5
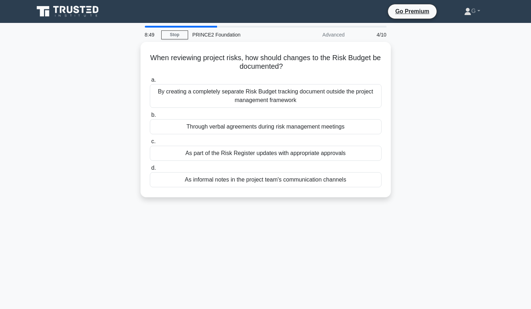
click at [242, 151] on div "As part of the Risk Register updates with appropriate approvals" at bounding box center [266, 153] width 232 height 15
click at [150, 144] on input "c. As part of the Risk Register updates with appropriate approvals" at bounding box center [150, 141] width 0 height 5
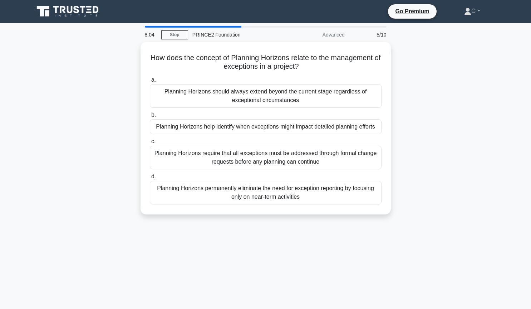
click at [242, 151] on div "Planning Horizons require that all exceptions must be addressed through formal …" at bounding box center [266, 158] width 232 height 24
click at [150, 144] on input "c. Planning Horizons require that all exceptions must be addressed through form…" at bounding box center [150, 141] width 0 height 5
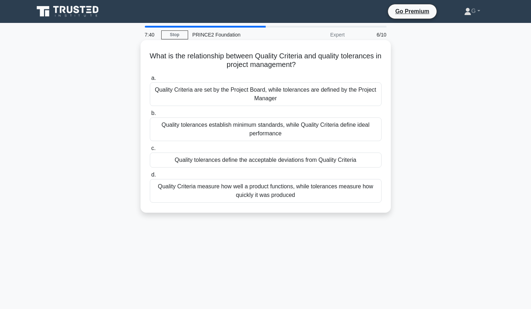
click at [229, 161] on div "Quality tolerances define the acceptable deviations from Quality Criteria" at bounding box center [266, 159] width 232 height 15
click at [150, 151] on input "c. Quality tolerances define the acceptable deviations from Quality Criteria" at bounding box center [150, 148] width 0 height 5
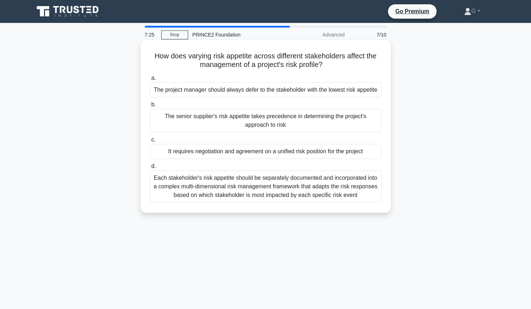
click at [213, 187] on div "Each stakeholder's risk appetite should be separately documented and incorporat…" at bounding box center [266, 186] width 232 height 32
click at [150, 168] on input "d. Each stakeholder's risk appetite should be separately documented and incorpo…" at bounding box center [150, 166] width 0 height 5
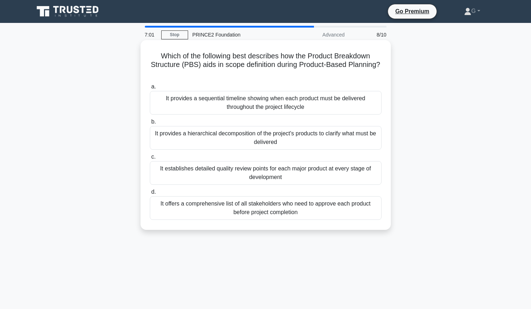
click at [301, 132] on div "It provides a hierarchical decomposition of the project's products to clarify w…" at bounding box center [266, 138] width 232 height 24
click at [150, 124] on input "b. It provides a hierarchical decomposition of the project's products to clarif…" at bounding box center [150, 121] width 0 height 5
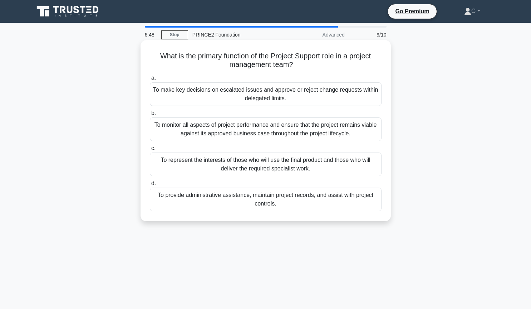
click at [294, 199] on div "To provide administrative assistance, maintain project records, and assist with…" at bounding box center [266, 199] width 232 height 24
click at [150, 186] on input "d. To provide administrative assistance, maintain project records, and assist w…" at bounding box center [150, 183] width 0 height 5
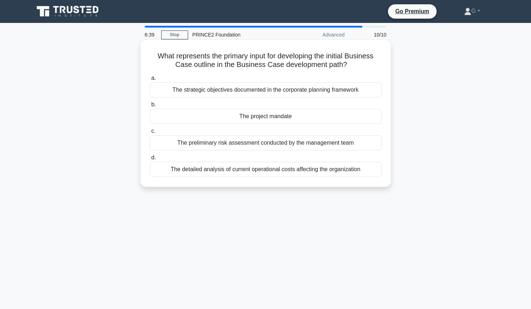
click at [292, 118] on div "The project mandate" at bounding box center [266, 116] width 232 height 15
click at [150, 107] on input "b. The project mandate" at bounding box center [150, 104] width 0 height 5
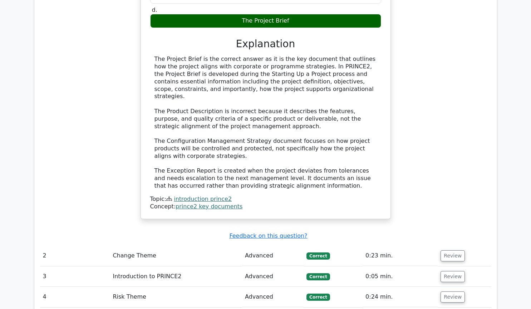
scroll to position [778, 0]
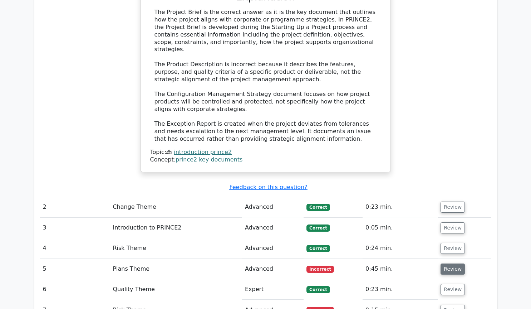
click at [441, 263] on button "Review" at bounding box center [452, 268] width 24 height 11
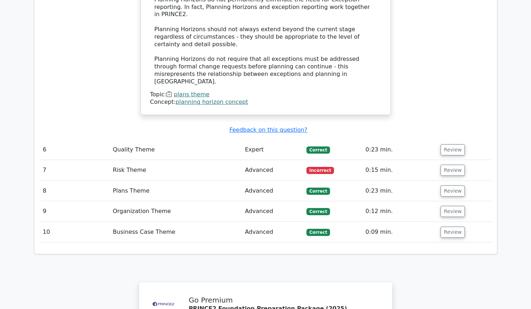
scroll to position [1361, 0]
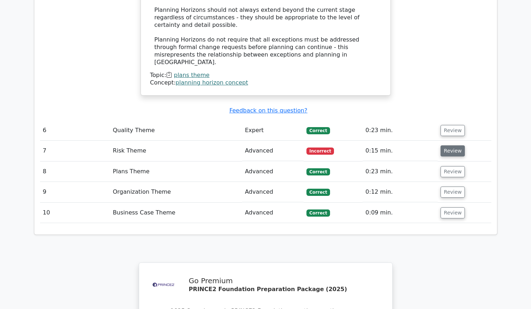
click at [449, 145] on button "Review" at bounding box center [452, 150] width 24 height 11
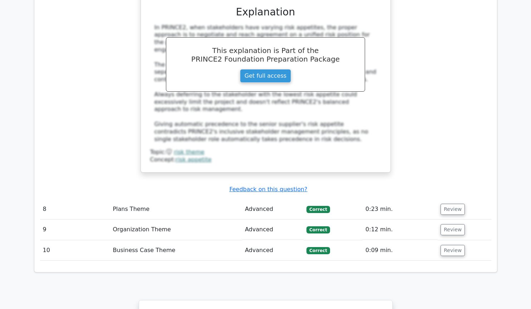
scroll to position [1702, 0]
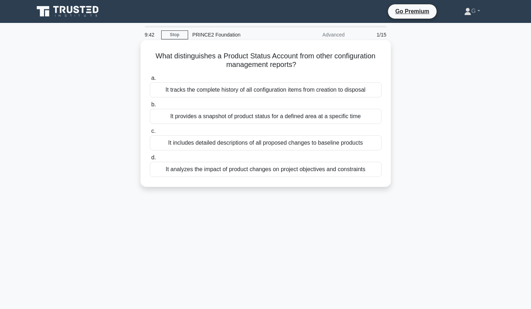
click at [212, 143] on div "It includes detailed descriptions of all proposed changes to baseline products" at bounding box center [266, 142] width 232 height 15
click at [150, 133] on input "c. It includes detailed descriptions of all proposed changes to baseline produc…" at bounding box center [150, 131] width 0 height 5
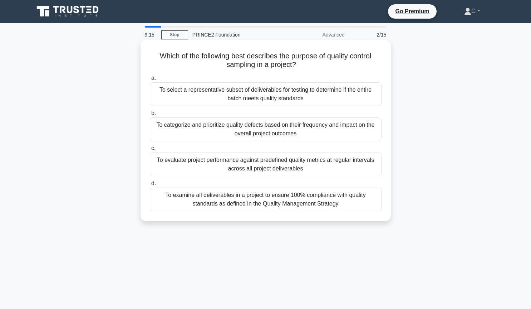
click at [250, 202] on div "To examine all deliverables in a project to ensure 100% compliance with quality…" at bounding box center [266, 199] width 232 height 24
click at [150, 186] on input "d. To examine all deliverables in a project to ensure 100% compliance with qual…" at bounding box center [150, 183] width 0 height 5
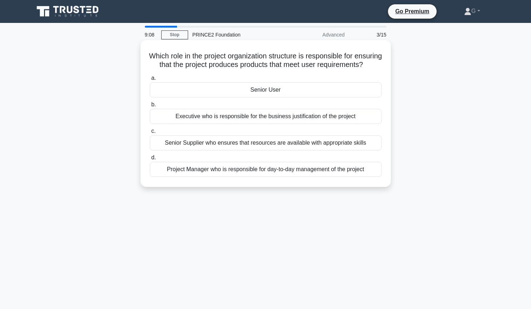
click at [250, 97] on div "Senior User" at bounding box center [266, 89] width 232 height 15
click at [150, 80] on input "a. Senior User" at bounding box center [150, 78] width 0 height 5
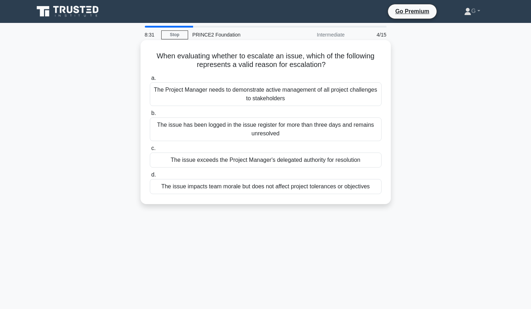
click at [221, 188] on div "The issue impacts team morale but does not affect project tolerances or objecti…" at bounding box center [266, 186] width 232 height 15
click at [150, 177] on input "d. The issue impacts team morale but does not affect project tolerances or obje…" at bounding box center [150, 174] width 0 height 5
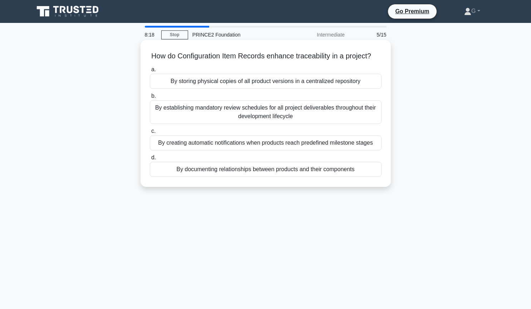
click at [258, 171] on div "By documenting relationships between products and their components" at bounding box center [266, 169] width 232 height 15
click at [150, 160] on input "d. By documenting relationships between products and their components" at bounding box center [150, 157] width 0 height 5
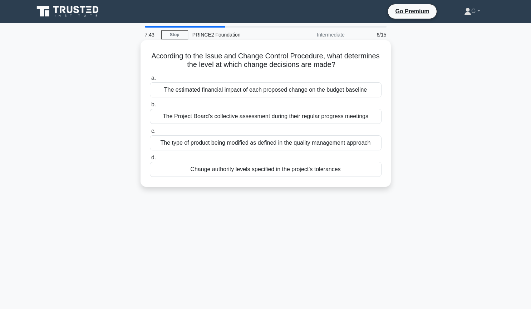
click at [278, 172] on div "Change authority levels specified in the project's tolerances" at bounding box center [266, 169] width 232 height 15
click at [150, 160] on input "d. Change authority levels specified in the project's tolerances" at bounding box center [150, 157] width 0 height 5
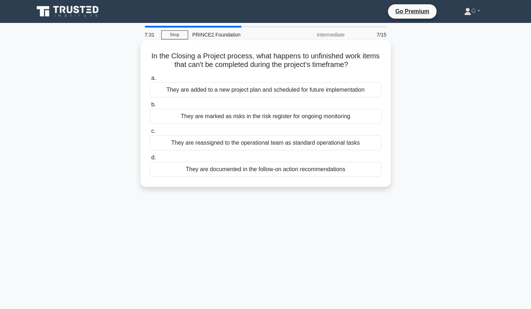
click at [278, 171] on div "They are documented in the follow-on action recommendations" at bounding box center [266, 169] width 232 height 15
click at [150, 160] on input "d. They are documented in the follow-on action recommendations" at bounding box center [150, 157] width 0 height 5
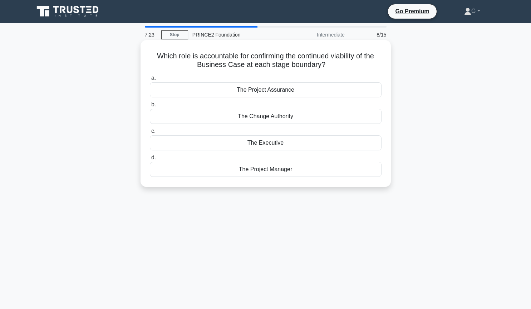
click at [256, 145] on div "The Executive" at bounding box center [266, 142] width 232 height 15
click at [150, 133] on input "c. The Executive" at bounding box center [150, 131] width 0 height 5
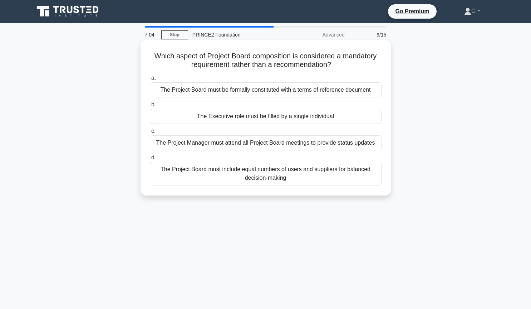
click at [267, 119] on div "The Executive role must be filled by a single individual" at bounding box center [266, 116] width 232 height 15
click at [150, 107] on input "b. The Executive role must be filled by a single individual" at bounding box center [150, 104] width 0 height 5
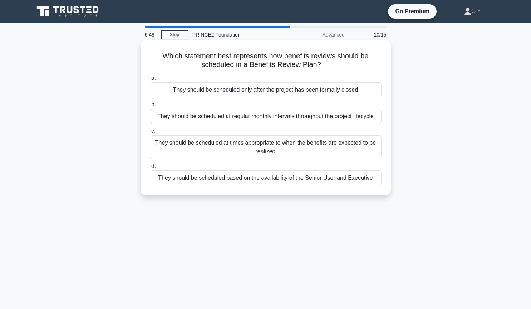
click at [261, 148] on div "They should be scheduled at times appropriate to when the benefits are expected…" at bounding box center [266, 147] width 232 height 24
click at [150, 133] on input "c. They should be scheduled at times appropriate to when the benefits are expec…" at bounding box center [150, 131] width 0 height 5
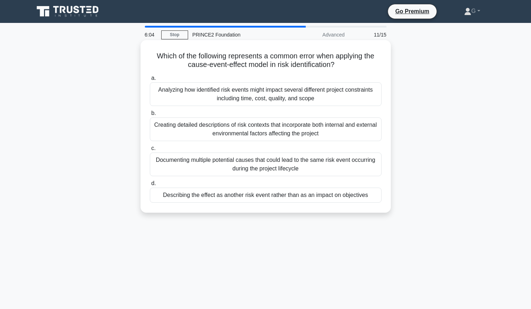
click at [256, 198] on div "Describing the effect as another risk event rather than as an impact on objecti…" at bounding box center [266, 194] width 232 height 15
click at [150, 186] on input "d. Describing the effect as another risk event rather than as an impact on obje…" at bounding box center [150, 183] width 0 height 5
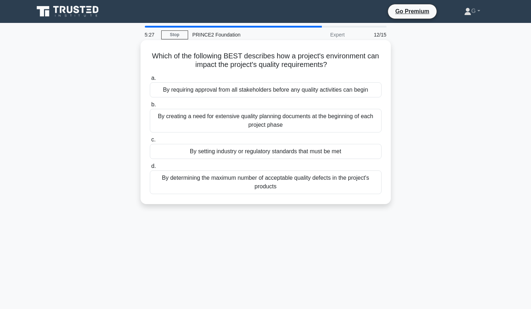
click at [235, 89] on div "By requiring approval from all stakeholders before any quality activities can b…" at bounding box center [266, 89] width 232 height 15
click at [150, 80] on input "a. By requiring approval from all stakeholders before any quality activities ca…" at bounding box center [150, 78] width 0 height 5
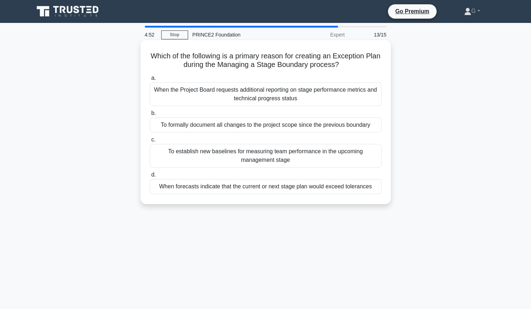
click at [262, 186] on div "When forecasts indicate that the current or next stage plan would exceed tolera…" at bounding box center [266, 186] width 232 height 15
click at [150, 177] on input "d. When forecasts indicate that the current or next stage plan would exceed tol…" at bounding box center [150, 174] width 0 height 5
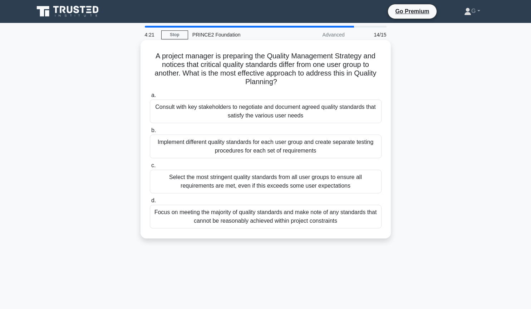
click at [259, 109] on div "Consult with key stakeholders to negotiate and document agreed quality standard…" at bounding box center [266, 111] width 232 height 24
click at [150, 98] on input "a. Consult with key stakeholders to negotiate and document agreed quality stand…" at bounding box center [150, 95] width 0 height 5
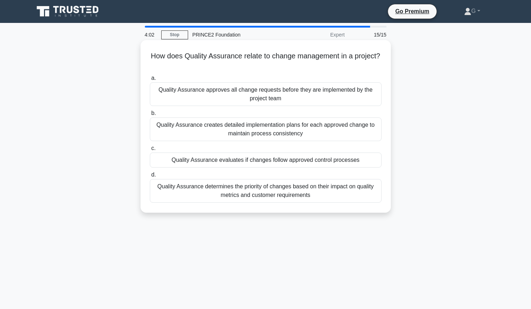
click at [248, 163] on div "Quality Assurance evaluates if changes follow approved control processes" at bounding box center [266, 159] width 232 height 15
click at [150, 151] on input "c. Quality Assurance evaluates if changes follow approved control processes" at bounding box center [150, 148] width 0 height 5
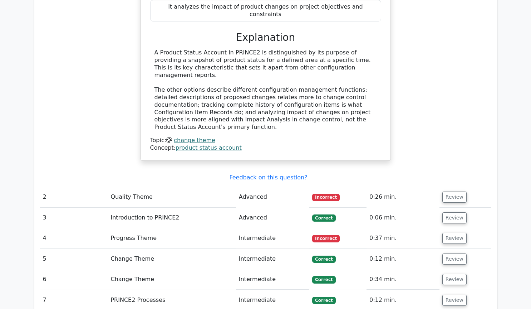
scroll to position [778, 0]
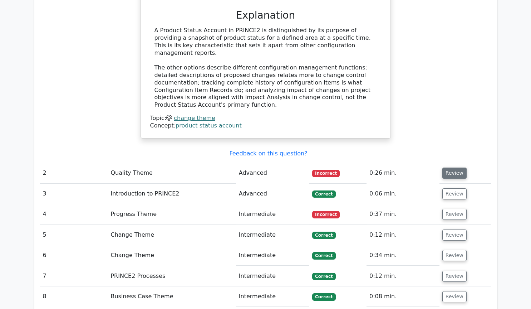
click at [449, 167] on button "Review" at bounding box center [454, 172] width 24 height 11
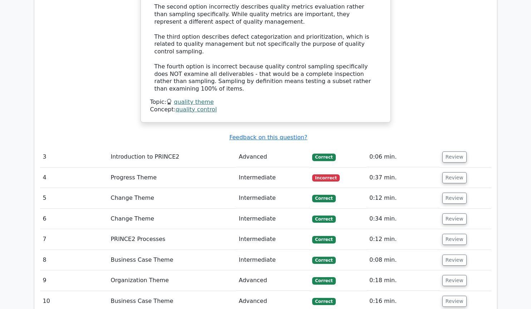
scroll to position [1216, 0]
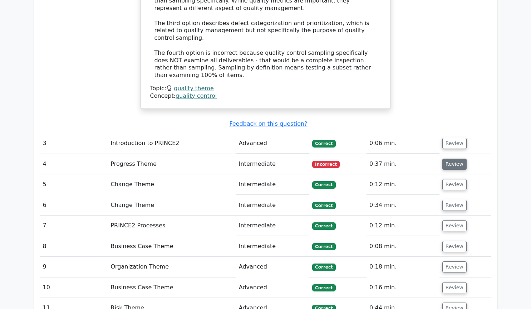
click at [450, 158] on button "Review" at bounding box center [454, 163] width 24 height 11
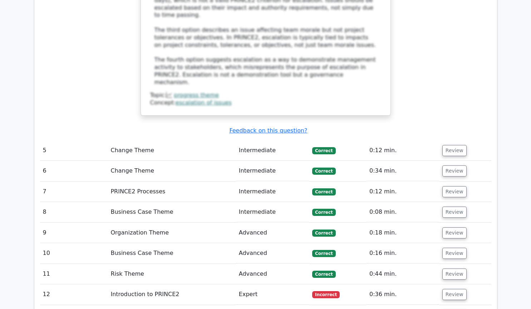
scroll to position [1653, 0]
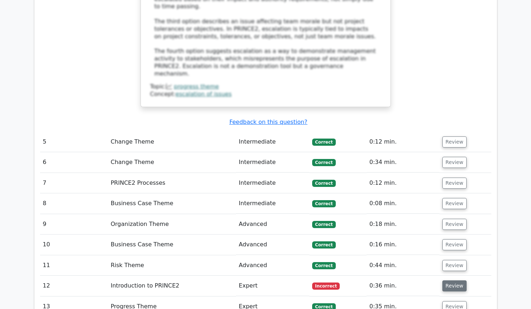
click at [453, 280] on button "Review" at bounding box center [454, 285] width 24 height 11
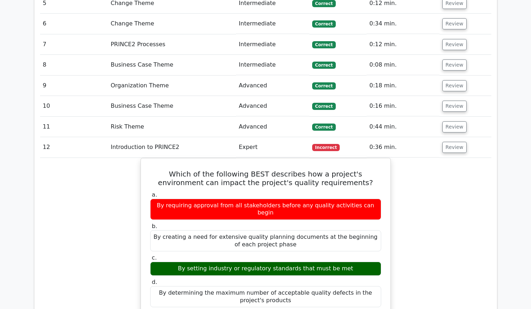
scroll to position [1799, 0]
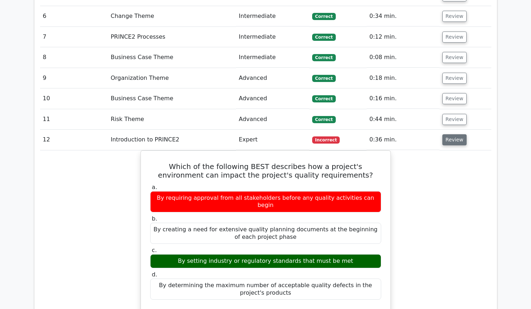
click at [444, 134] on button "Review" at bounding box center [454, 139] width 24 height 11
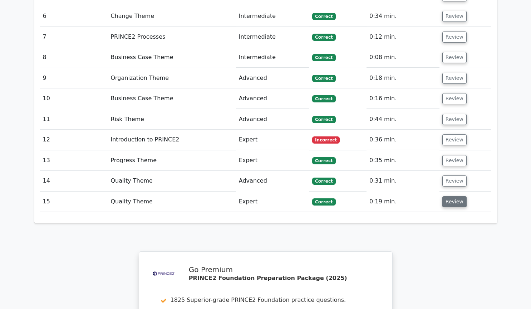
click at [452, 196] on button "Review" at bounding box center [454, 201] width 24 height 11
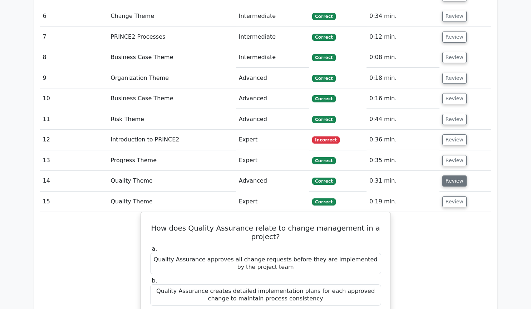
click at [457, 175] on button "Review" at bounding box center [454, 180] width 24 height 11
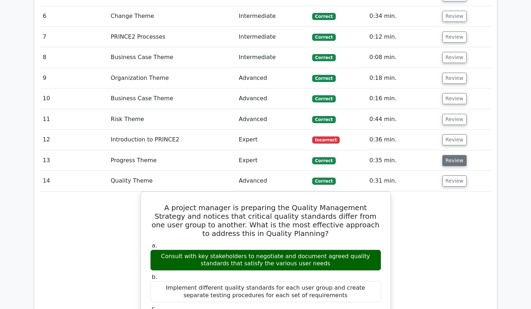
click at [458, 155] on button "Review" at bounding box center [454, 160] width 24 height 11
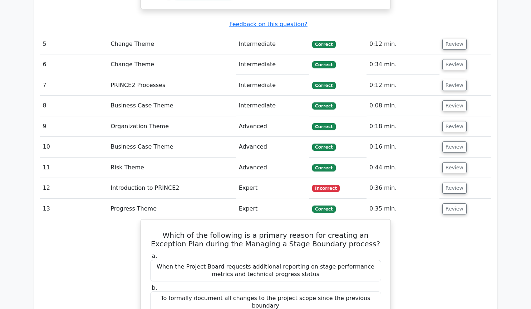
scroll to position [1750, 0]
click at [447, 162] on button "Review" at bounding box center [454, 167] width 24 height 11
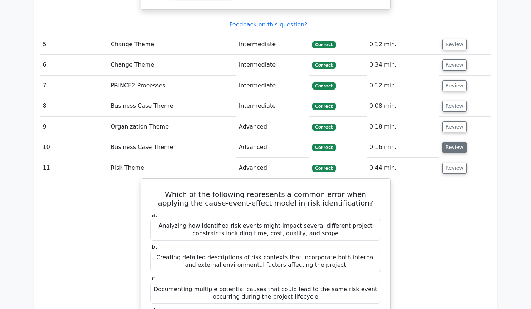
click at [448, 142] on button "Review" at bounding box center [454, 147] width 24 height 11
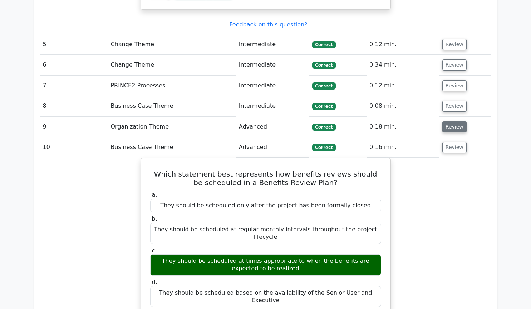
click at [449, 121] on button "Review" at bounding box center [454, 126] width 24 height 11
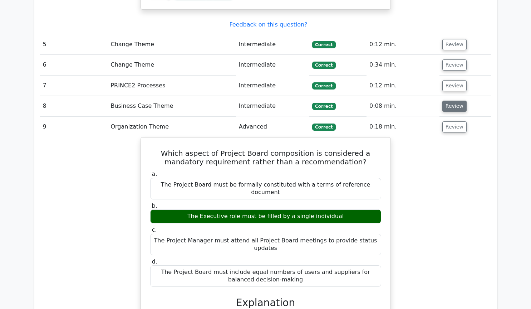
click at [459, 100] on button "Review" at bounding box center [454, 105] width 24 height 11
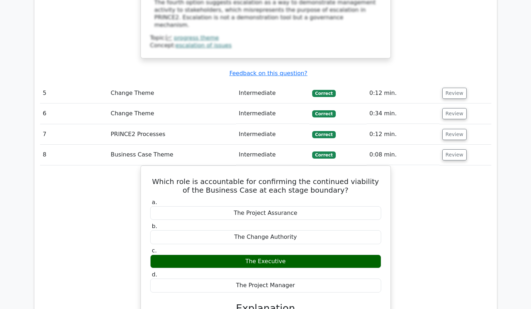
scroll to position [1653, 0]
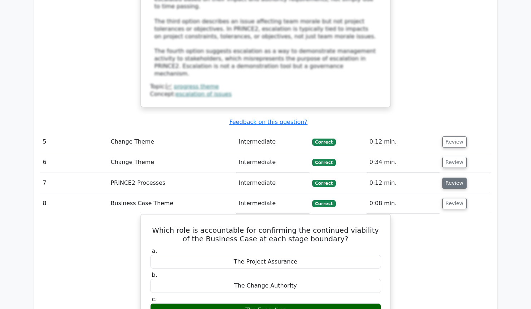
click at [452, 177] on button "Review" at bounding box center [454, 182] width 24 height 11
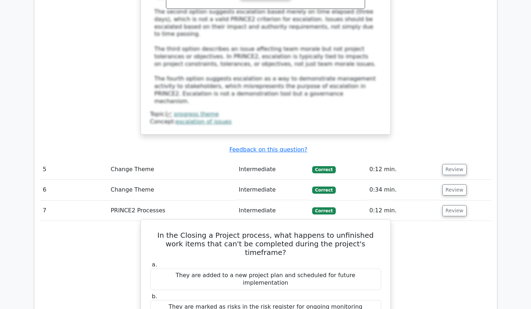
scroll to position [1604, 0]
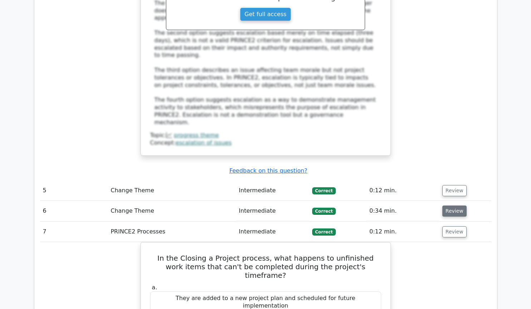
click at [448, 205] on button "Review" at bounding box center [454, 210] width 24 height 11
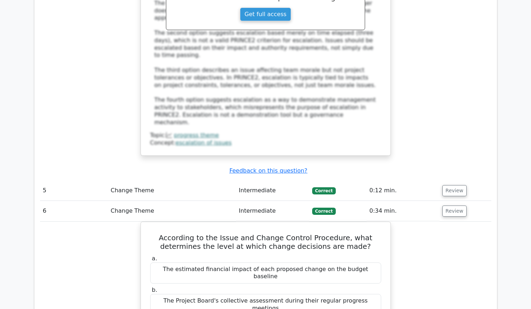
scroll to position [1556, 0]
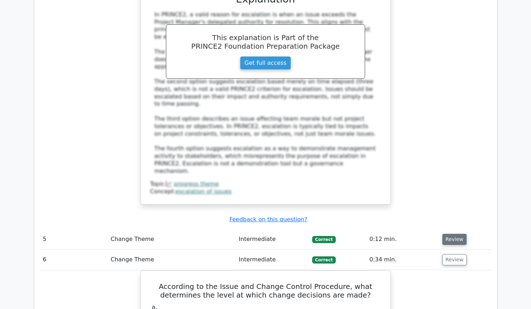
click at [452, 233] on button "Review" at bounding box center [454, 238] width 24 height 11
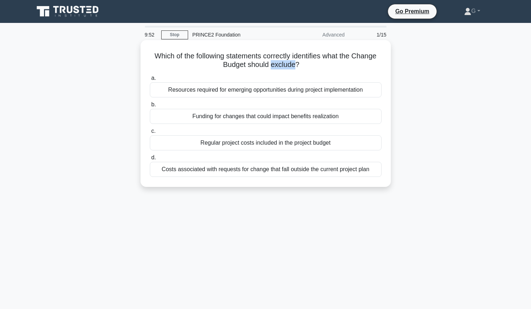
drag, startPoint x: 271, startPoint y: 65, endPoint x: 295, endPoint y: 62, distance: 24.1
click at [295, 62] on h5 "Which of the following statements correctly identifies what the Change Budget s…" at bounding box center [265, 60] width 233 height 18
click at [254, 146] on div "Regular project costs included in the project budget" at bounding box center [266, 142] width 232 height 15
click at [150, 133] on input "c. Regular project costs included in the project budget" at bounding box center [150, 131] width 0 height 5
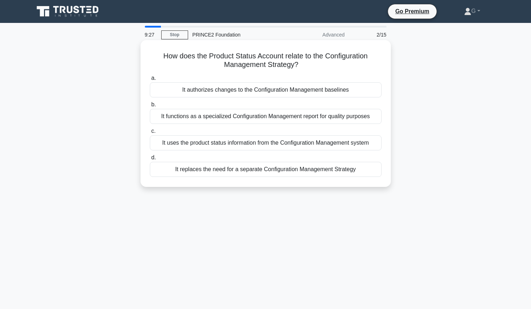
click at [255, 142] on div "It uses the product status information from the Configuration Management system" at bounding box center [266, 142] width 232 height 15
click at [150, 133] on input "c. It uses the product status information from the Configuration Management sys…" at bounding box center [150, 131] width 0 height 5
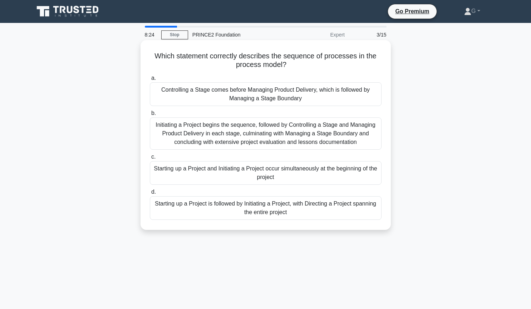
click at [234, 90] on div "Controlling a Stage comes before Managing Product Delivery, which is followed b…" at bounding box center [266, 94] width 232 height 24
click at [150, 80] on input "a. Controlling a Stage comes before Managing Product Delivery, which is followe…" at bounding box center [150, 78] width 0 height 5
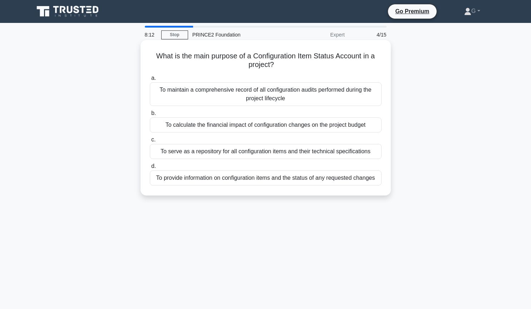
click at [245, 181] on div "To provide information on configuration items and the status of any requested c…" at bounding box center [266, 177] width 232 height 15
click at [150, 168] on input "d. To provide information on configuration items and the status of any requeste…" at bounding box center [150, 166] width 0 height 5
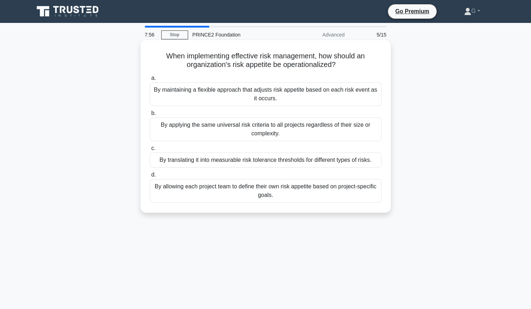
click at [255, 160] on div "By translating it into measurable risk tolerance thresholds for different types…" at bounding box center [266, 159] width 232 height 15
click at [150, 151] on input "c. By translating it into measurable risk tolerance thresholds for different ty…" at bounding box center [150, 148] width 0 height 5
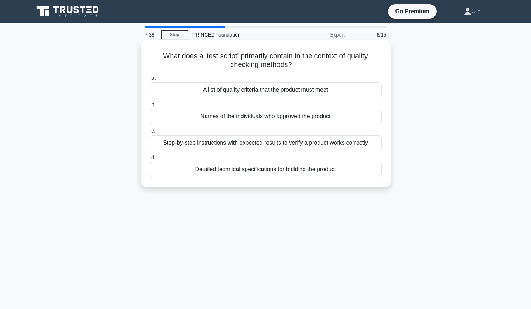
click at [249, 144] on div "Step-by-step instructions with expected results to verify a product works corre…" at bounding box center [266, 142] width 232 height 15
click at [150, 133] on input "c. Step-by-step instructions with expected results to verify a product works co…" at bounding box center [150, 131] width 0 height 5
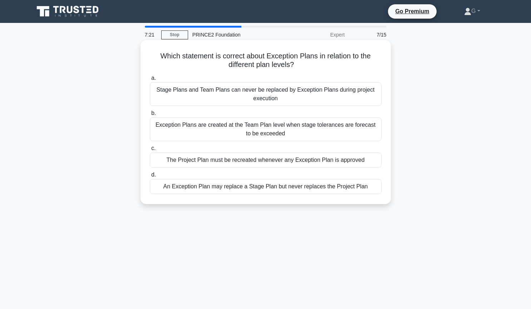
click at [240, 186] on div "An Exception Plan may replace a Stage Plan but never replaces the Project Plan" at bounding box center [266, 186] width 232 height 15
click at [150, 177] on input "d. An Exception Plan may replace a Stage Plan but never replaces the Project Pl…" at bounding box center [150, 174] width 0 height 5
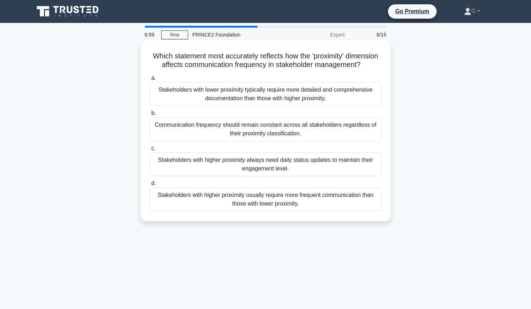
click at [245, 204] on div "Stakeholders with higher proximity usually require more frequent communication …" at bounding box center [266, 199] width 232 height 24
click at [150, 186] on input "d. Stakeholders with higher proximity usually require more frequent communicati…" at bounding box center [150, 183] width 0 height 5
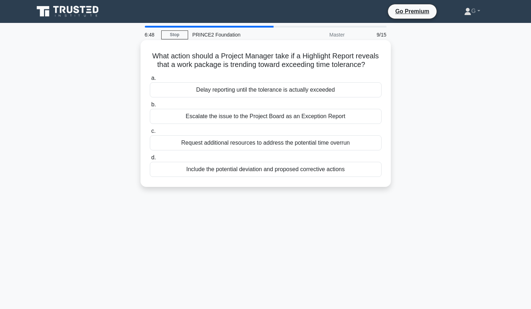
click at [261, 121] on div "Escalate the issue to the Project Board as an Exception Report" at bounding box center [266, 116] width 232 height 15
click at [150, 107] on input "b. Escalate the issue to the Project Board as an Exception Report" at bounding box center [150, 104] width 0 height 5
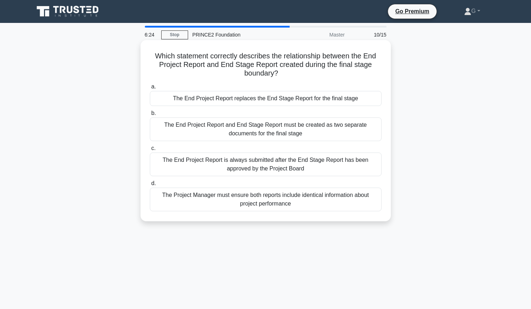
click at [216, 97] on div "The End Project Report replaces the End Stage Report for the final stage" at bounding box center [266, 98] width 232 height 15
click at [150, 89] on input "a. The End Project Report replaces the End Stage Report for the final stage" at bounding box center [150, 86] width 0 height 5
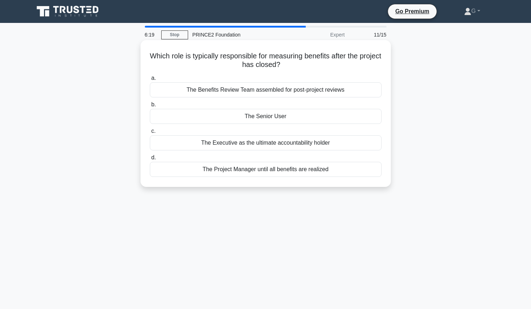
click at [213, 116] on div "The Senior User" at bounding box center [266, 116] width 232 height 15
click at [150, 107] on input "b. The Senior User" at bounding box center [150, 104] width 0 height 5
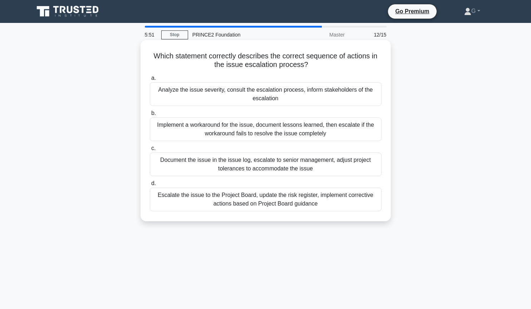
click at [235, 167] on div "Document the issue in the issue log, escalate to senior management, adjust proj…" at bounding box center [266, 164] width 232 height 24
click at [150, 151] on input "c. Document the issue in the issue log, escalate to senior management, adjust p…" at bounding box center [150, 148] width 0 height 5
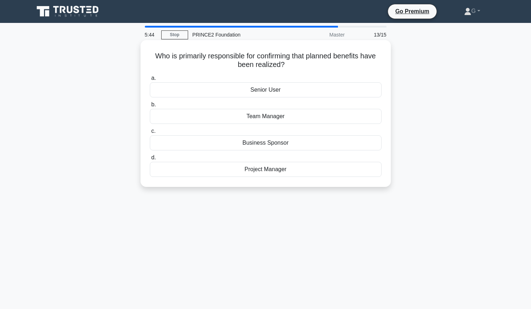
click at [247, 94] on div "Senior User" at bounding box center [266, 89] width 232 height 15
click at [150, 80] on input "a. Senior User" at bounding box center [150, 78] width 0 height 5
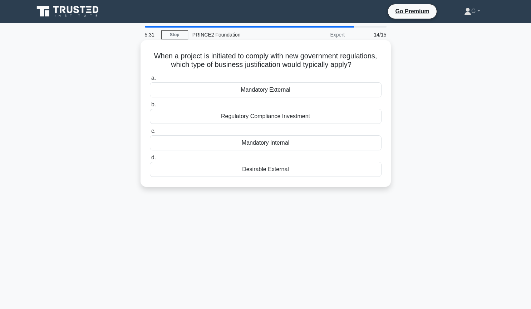
click at [235, 118] on div "Regulatory Compliance Investment" at bounding box center [266, 116] width 232 height 15
click at [150, 107] on input "b. Regulatory Compliance Investment" at bounding box center [150, 104] width 0 height 5
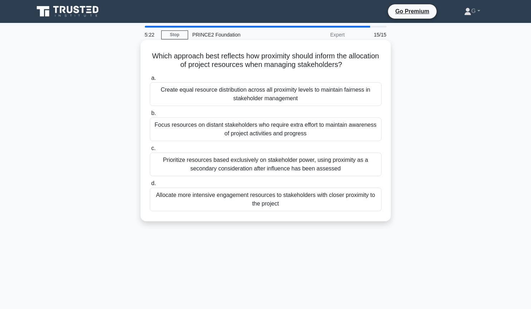
click at [231, 128] on div "Focus resources on distant stakeholders who require extra effort to maintain aw…" at bounding box center [266, 129] width 232 height 24
click at [150, 115] on input "b. Focus resources on distant stakeholders who require extra effort to maintain…" at bounding box center [150, 113] width 0 height 5
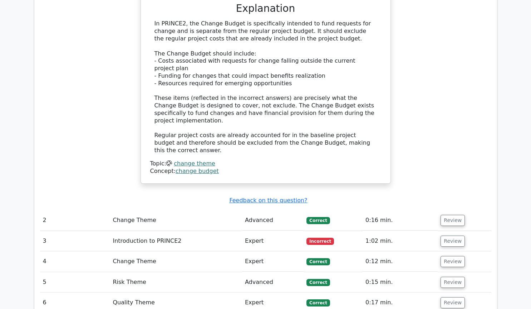
scroll to position [778, 0]
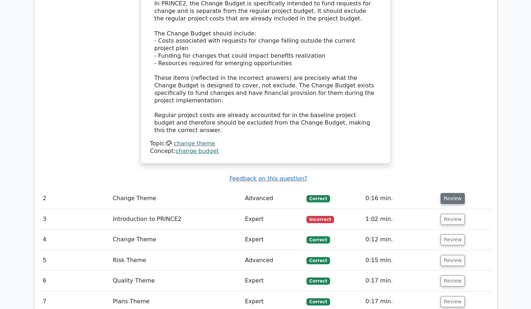
click at [443, 193] on button "Review" at bounding box center [452, 198] width 24 height 11
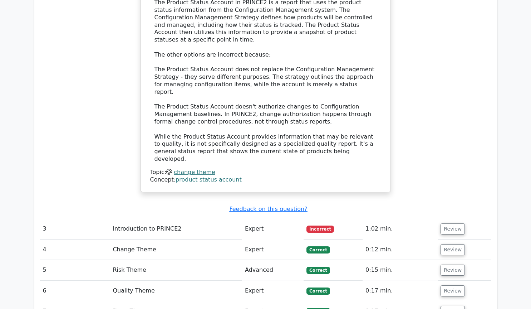
scroll to position [1167, 0]
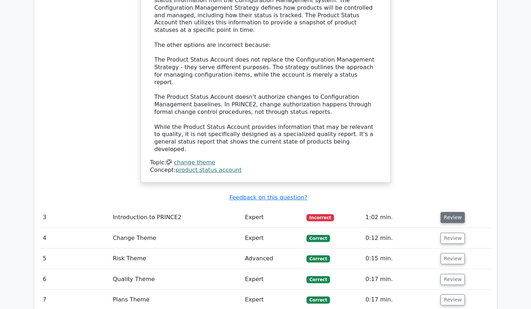
click at [453, 212] on button "Review" at bounding box center [452, 217] width 24 height 11
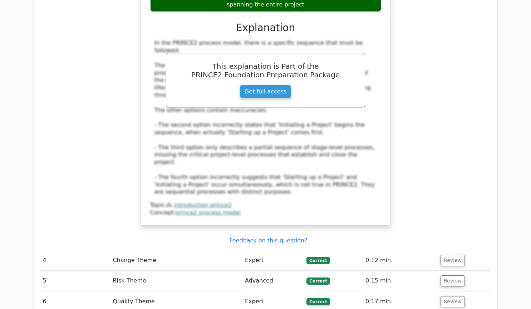
scroll to position [1556, 0]
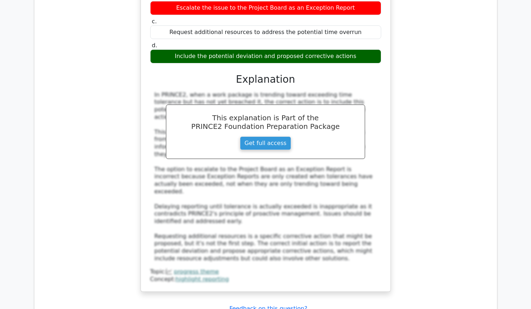
scroll to position [2042, 0]
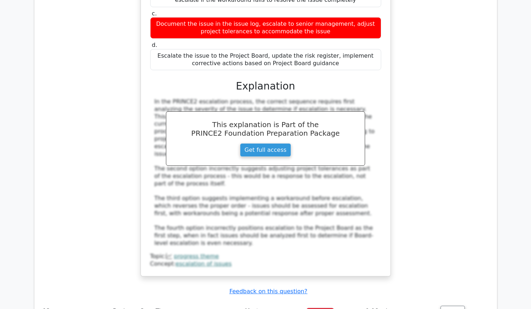
scroll to position [2480, 0]
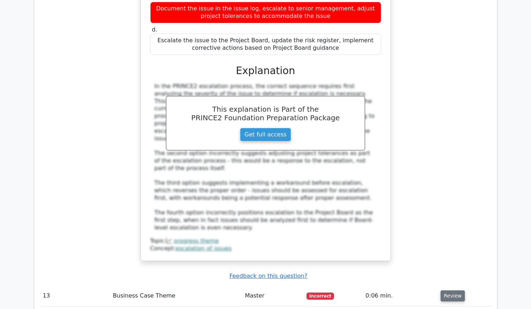
click at [454, 290] on button "Review" at bounding box center [452, 295] width 24 height 11
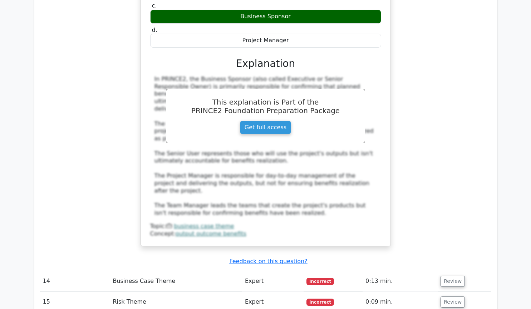
scroll to position [2869, 0]
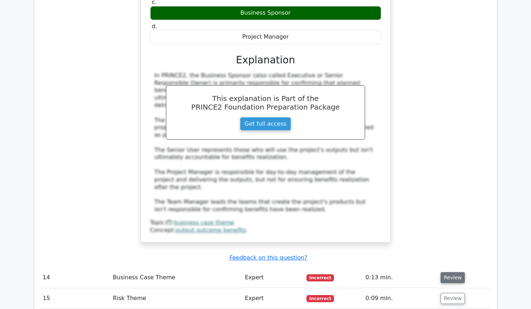
click at [452, 272] on button "Review" at bounding box center [452, 277] width 24 height 11
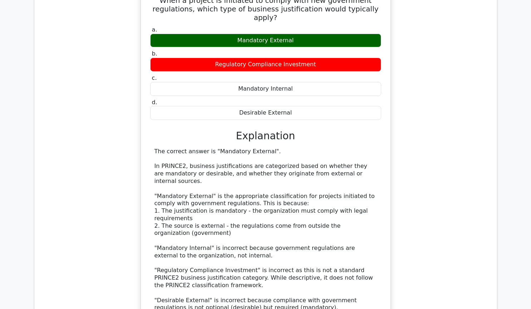
scroll to position [3209, 0]
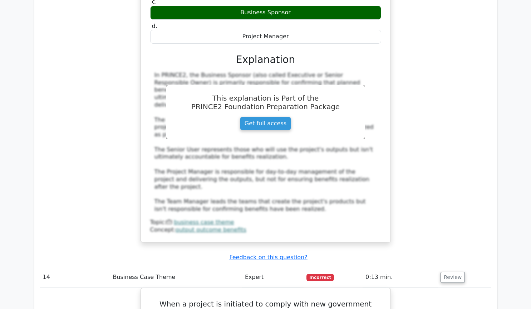
scroll to position [2869, 0]
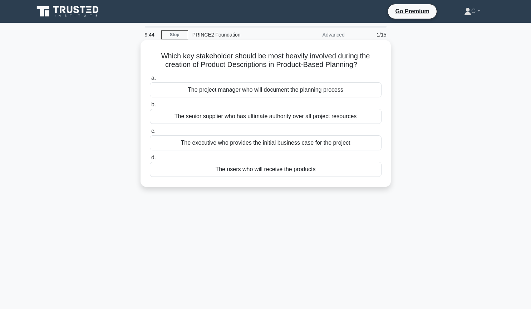
click at [251, 173] on div "The users who will receive the products" at bounding box center [266, 169] width 232 height 15
click at [150, 160] on input "d. The users who will receive the products" at bounding box center [150, 157] width 0 height 5
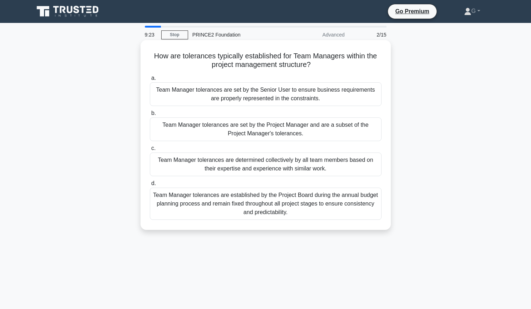
click at [252, 125] on div "Team Manager tolerances are set by the Project Manager and are a subset of the …" at bounding box center [266, 129] width 232 height 24
click at [150, 115] on input "b. Team Manager tolerances are set by the Project Manager and are a subset of t…" at bounding box center [150, 113] width 0 height 5
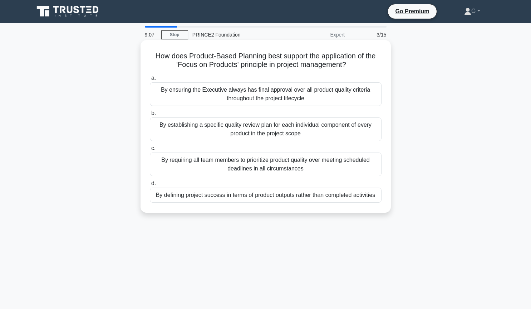
click at [252, 195] on div "By defining project success in terms of product outputs rather than completed a…" at bounding box center [266, 194] width 232 height 15
click at [150, 186] on input "d. By defining project success in terms of product outputs rather than complete…" at bounding box center [150, 183] width 0 height 5
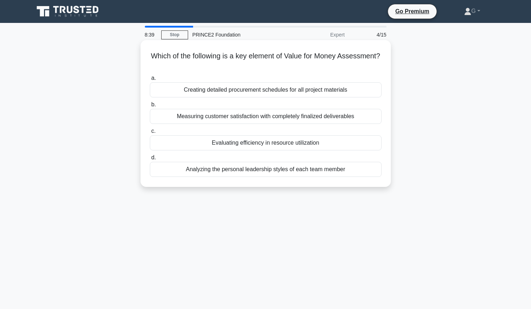
click at [284, 142] on div "Evaluating efficiency in resource utilization" at bounding box center [266, 142] width 232 height 15
click at [150, 133] on input "c. Evaluating efficiency in resource utilization" at bounding box center [150, 131] width 0 height 5
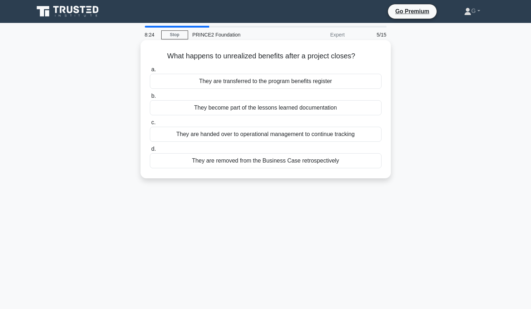
click at [279, 138] on div "They are handed over to operational management to continue tracking" at bounding box center [266, 134] width 232 height 15
click at [150, 125] on input "c. They are handed over to operational management to continue tracking" at bounding box center [150, 122] width 0 height 5
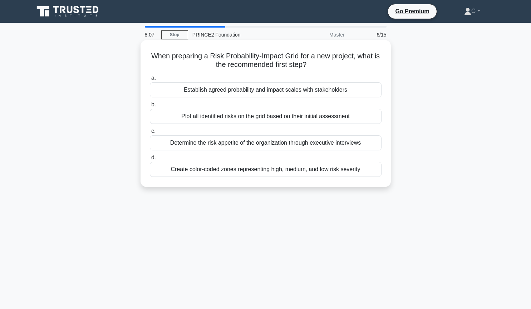
click at [289, 118] on div "Plot all identified risks on the grid based on their initial assessment" at bounding box center [266, 116] width 232 height 15
click at [150, 107] on input "b. Plot all identified risks on the grid based on their initial assessment" at bounding box center [150, 104] width 0 height 5
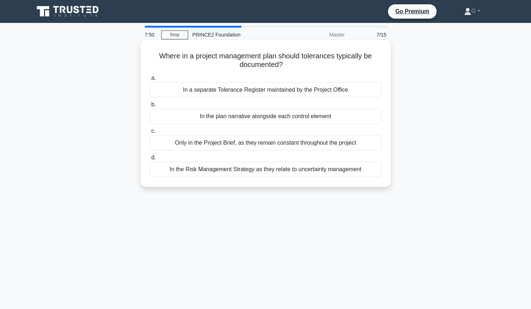
click at [223, 118] on div "In the plan narrative alongside each control element" at bounding box center [266, 116] width 232 height 15
click at [150, 107] on input "b. In the plan narrative alongside each control element" at bounding box center [150, 104] width 0 height 5
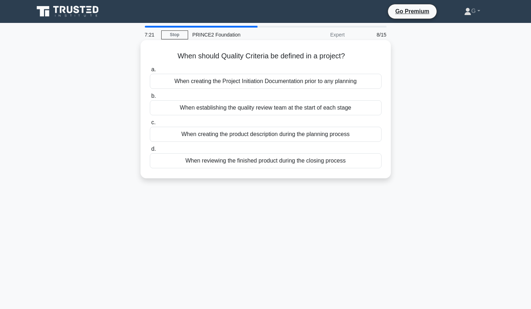
click at [224, 136] on div "When creating the product description during the planning process" at bounding box center [266, 134] width 232 height 15
click at [150, 125] on input "c. When creating the product description during the planning process" at bounding box center [150, 122] width 0 height 5
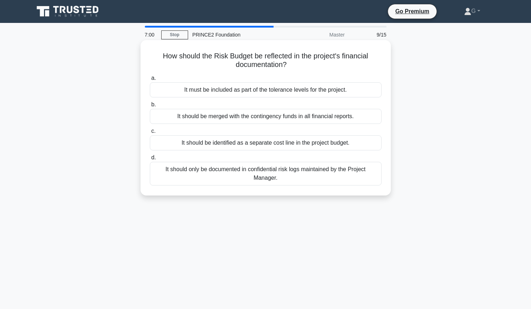
click at [213, 118] on div "It should be merged with the contingency funds in all financial reports." at bounding box center [266, 116] width 232 height 15
click at [150, 107] on input "b. It should be merged with the contingency funds in all financial reports." at bounding box center [150, 104] width 0 height 5
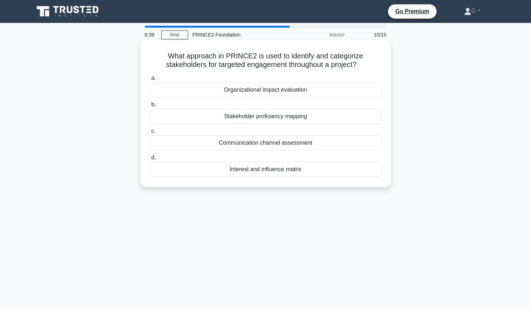
click at [254, 143] on div "Communication channel assessment" at bounding box center [266, 142] width 232 height 15
click at [150, 133] on input "c. Communication channel assessment" at bounding box center [150, 131] width 0 height 5
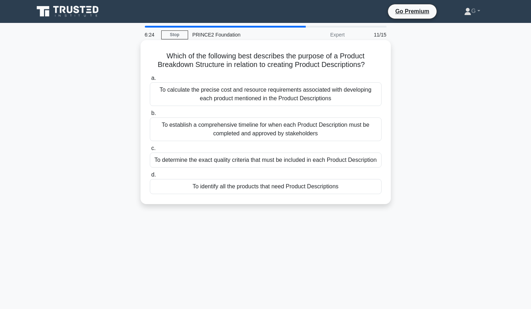
click at [218, 191] on div "To identify all the products that need Product Descriptions" at bounding box center [266, 186] width 232 height 15
click at [150, 177] on input "d. To identify all the products that need Product Descriptions" at bounding box center [150, 174] width 0 height 5
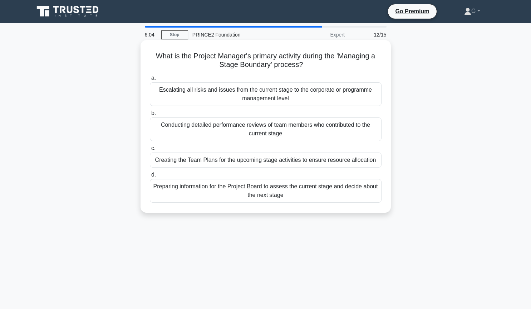
click at [243, 192] on div "Preparing information for the Project Board to assess the current stage and dec…" at bounding box center [266, 191] width 232 height 24
click at [150, 177] on input "d. Preparing information for the Project Board to assess the current stage and …" at bounding box center [150, 174] width 0 height 5
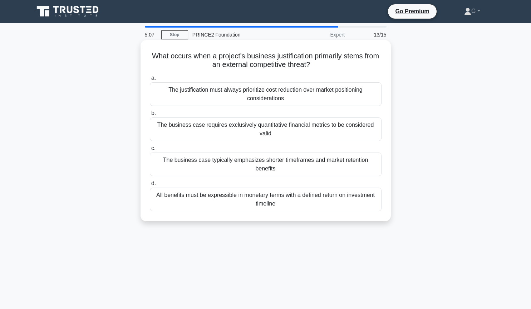
click at [260, 159] on div "The business case typically emphasizes shorter timeframes and market retention …" at bounding box center [266, 164] width 232 height 24
click at [150, 151] on input "c. The business case typically emphasizes shorter timeframes and market retenti…" at bounding box center [150, 148] width 0 height 5
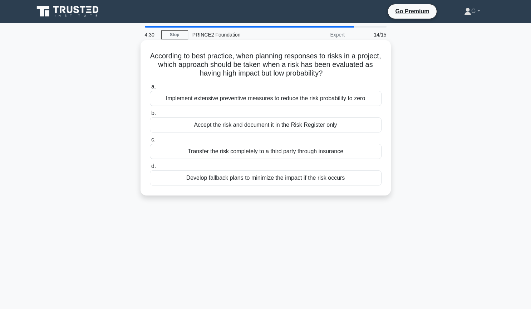
click at [272, 178] on div "Develop fallback plans to minimize the impact if the risk occurs" at bounding box center [266, 177] width 232 height 15
click at [150, 168] on input "d. Develop fallback plans to minimize the impact if the risk occurs" at bounding box center [150, 166] width 0 height 5
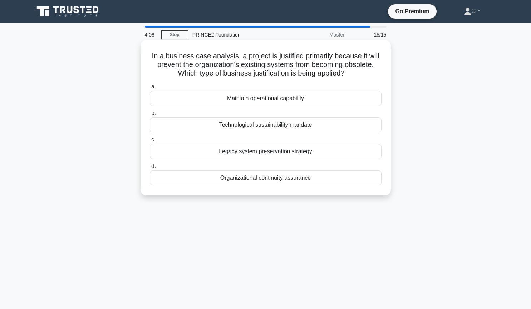
click at [253, 100] on div "Maintain operational capability" at bounding box center [266, 98] width 232 height 15
click at [150, 89] on input "a. Maintain operational capability" at bounding box center [150, 86] width 0 height 5
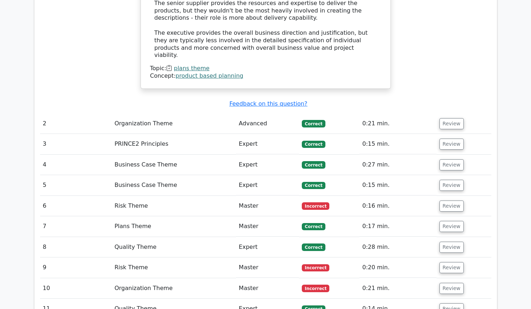
scroll to position [827, 0]
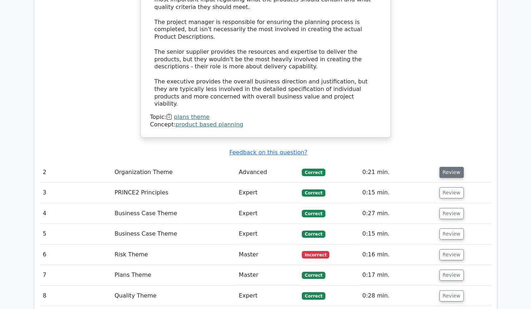
click at [445, 167] on button "Review" at bounding box center [451, 172] width 24 height 11
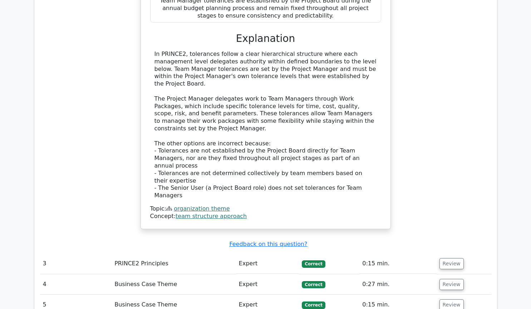
scroll to position [1167, 0]
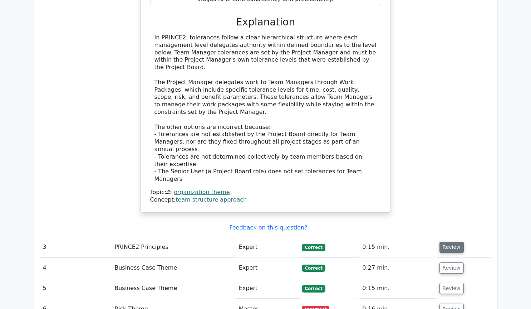
click at [444, 241] on button "Review" at bounding box center [451, 246] width 24 height 11
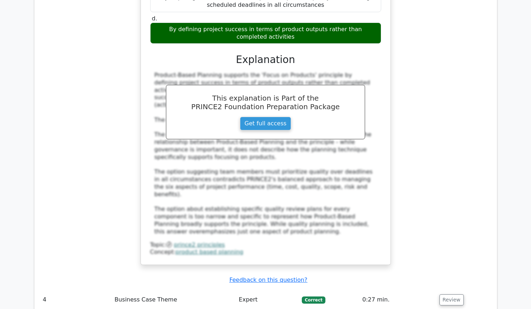
scroll to position [1556, 0]
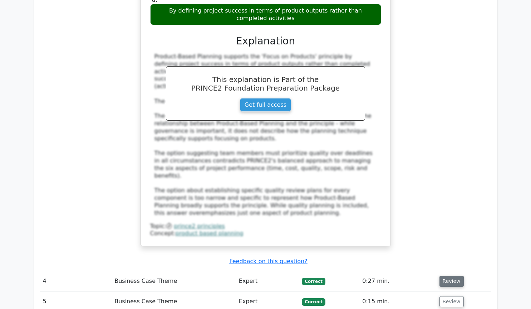
click at [452, 275] on button "Review" at bounding box center [451, 280] width 24 height 11
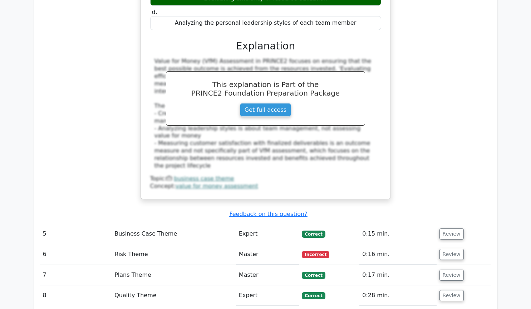
scroll to position [1945, 0]
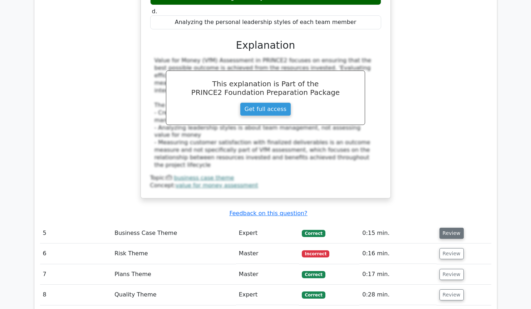
click at [453, 227] on button "Review" at bounding box center [451, 232] width 24 height 11
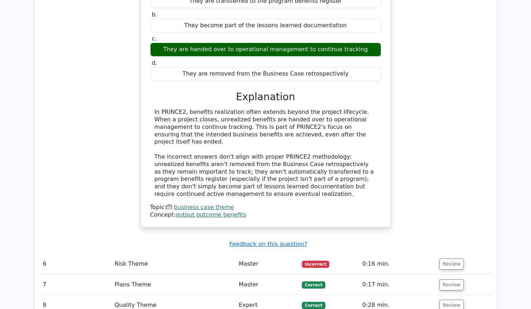
scroll to position [2237, 0]
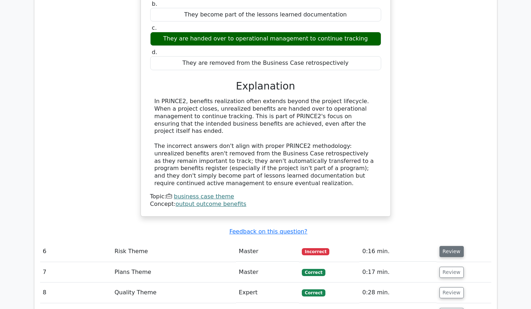
click at [454, 246] on button "Review" at bounding box center [451, 251] width 24 height 11
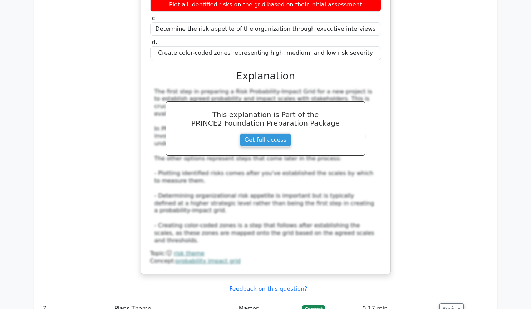
scroll to position [2577, 0]
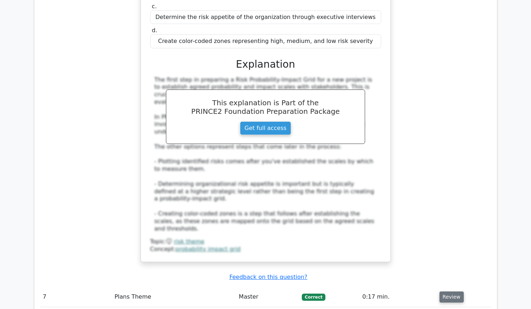
click at [453, 291] on button "Review" at bounding box center [451, 296] width 24 height 11
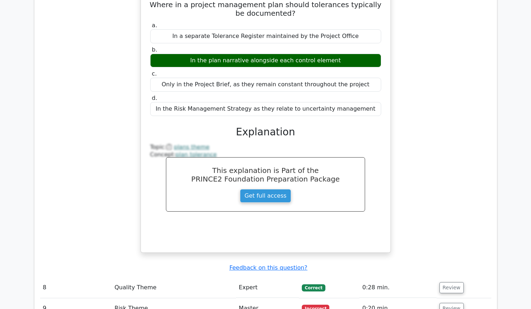
scroll to position [2917, 0]
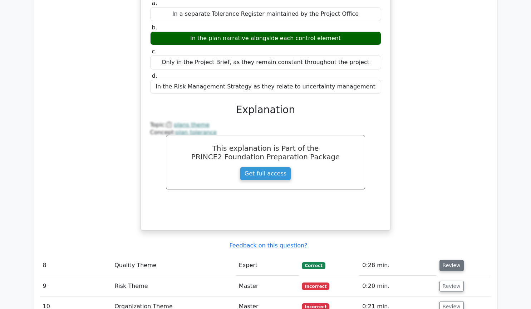
click at [450, 260] on button "Review" at bounding box center [451, 265] width 24 height 11
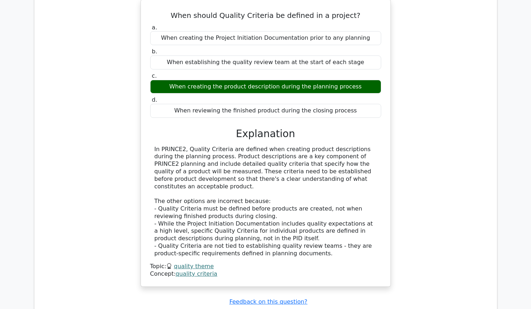
scroll to position [3209, 0]
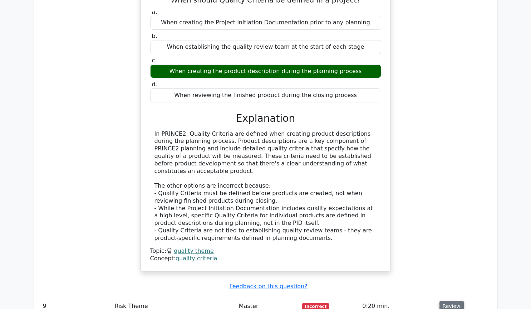
click at [442, 300] on button "Review" at bounding box center [451, 305] width 24 height 11
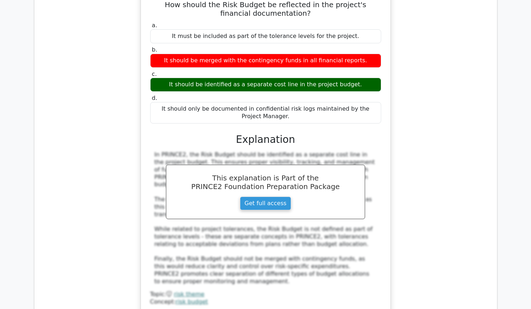
scroll to position [3549, 0]
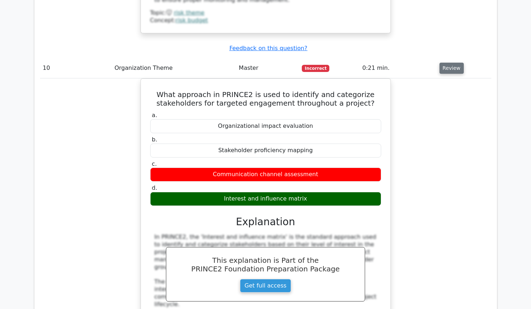
scroll to position [3890, 0]
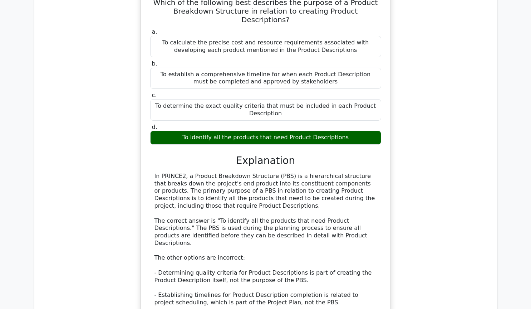
scroll to position [4327, 0]
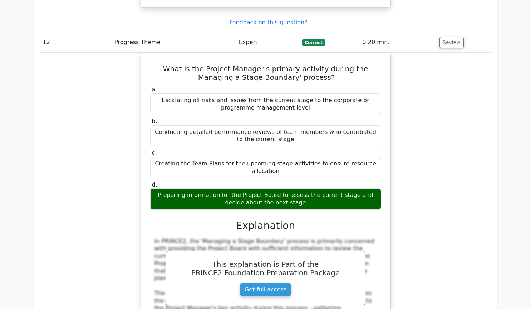
scroll to position [4813, 0]
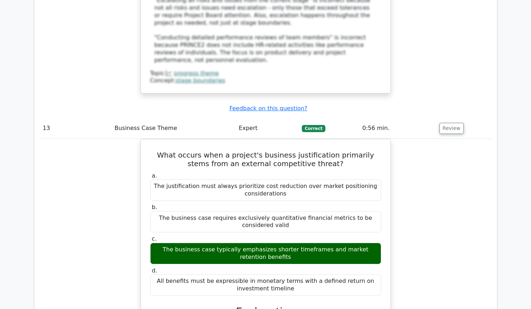
scroll to position [5251, 0]
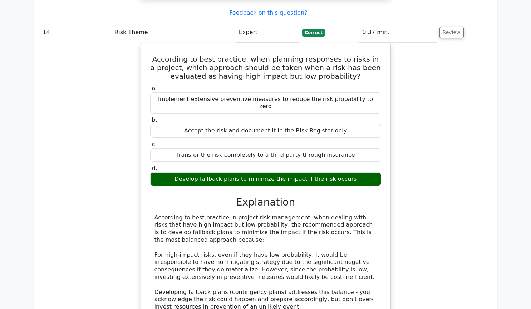
scroll to position [5591, 0]
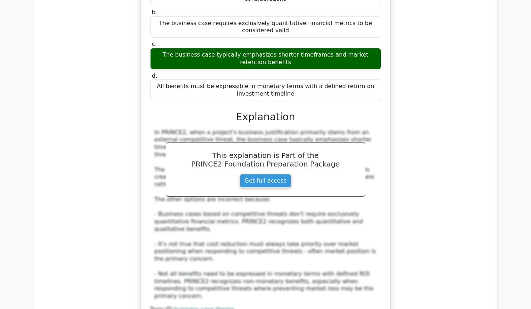
scroll to position [5008, 0]
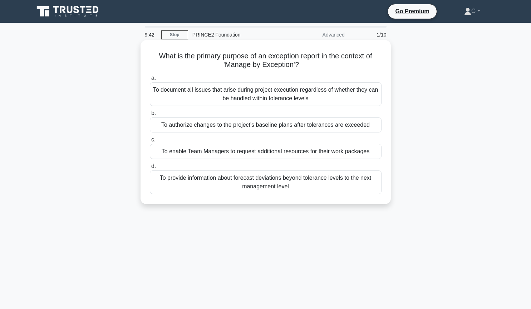
click at [224, 181] on div "To provide information about forecast deviations beyond tolerance levels to the…" at bounding box center [266, 182] width 232 height 24
click at [150, 168] on input "d. To provide information about forecast deviations beyond tolerance levels to …" at bounding box center [150, 166] width 0 height 5
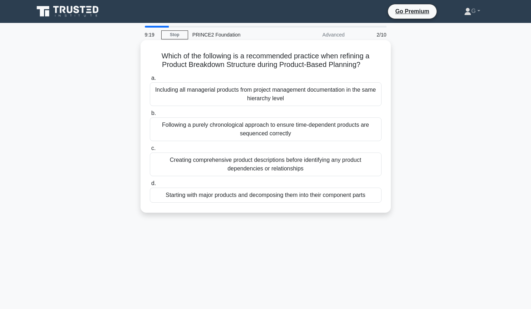
click at [216, 197] on div "Starting with major products and decomposing them into their component parts" at bounding box center [266, 194] width 232 height 15
click at [150, 186] on input "d. Starting with major products and decomposing them into their component parts" at bounding box center [150, 183] width 0 height 5
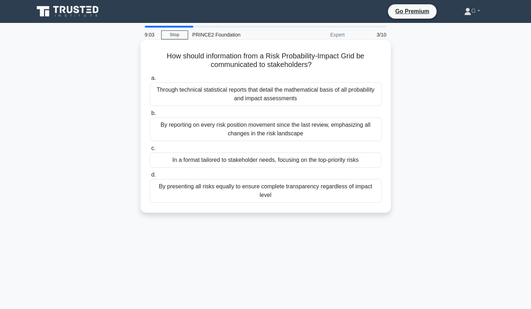
click at [238, 188] on div "By presenting all risks equally to ensure complete transparency regardless of i…" at bounding box center [266, 191] width 232 height 24
click at [150, 177] on input "d. By presenting all risks equally to ensure complete transparency regardless o…" at bounding box center [150, 174] width 0 height 5
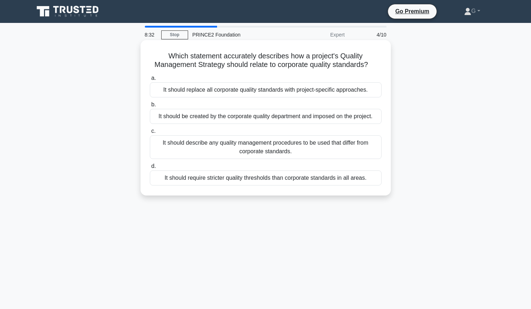
click at [306, 90] on div "It should replace all corporate quality standards with project-specific approac…" at bounding box center [266, 89] width 232 height 15
click at [150, 80] on input "a. It should replace all corporate quality standards with project-specific appr…" at bounding box center [150, 78] width 0 height 5
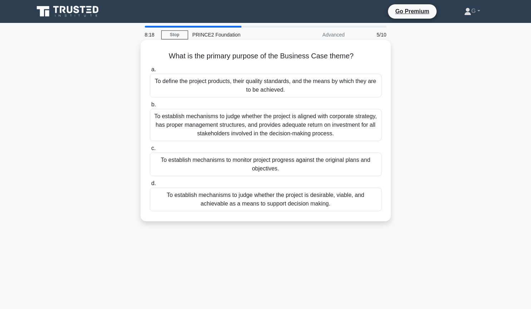
click at [246, 204] on div "To establish mechanisms to judge whether the project is desirable, viable, and …" at bounding box center [266, 199] width 232 height 24
click at [150, 186] on input "d. To establish mechanisms to judge whether the project is desirable, viable, a…" at bounding box center [150, 183] width 0 height 5
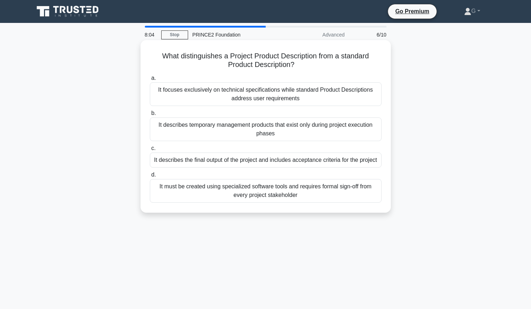
click at [250, 164] on div "It describes the final output of the project and includes acceptance criteria f…" at bounding box center [266, 159] width 232 height 15
click at [150, 151] on input "c. It describes the final output of the project and includes acceptance criteri…" at bounding box center [150, 148] width 0 height 5
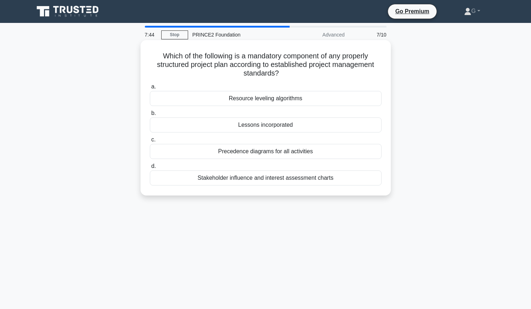
click at [272, 156] on div "Precedence diagrams for all activities" at bounding box center [266, 151] width 232 height 15
click at [150, 142] on input "c. Precedence diagrams for all activities" at bounding box center [150, 139] width 0 height 5
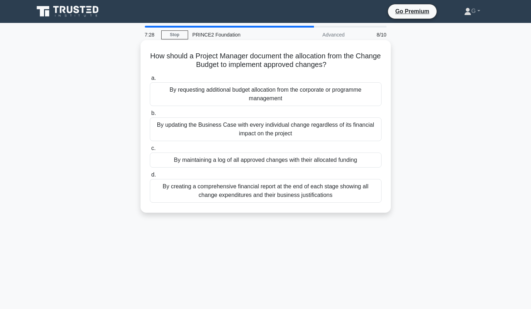
click at [262, 161] on div "By maintaining a log of all approved changes with their allocated funding" at bounding box center [266, 159] width 232 height 15
click at [150, 151] on input "c. By maintaining a log of all approved changes with their allocated funding" at bounding box center [150, 148] width 0 height 5
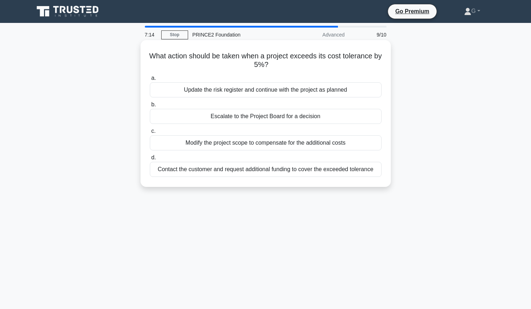
click at [267, 116] on div "Escalate to the Project Board for a decision" at bounding box center [266, 116] width 232 height 15
click at [150, 107] on input "b. Escalate to the Project Board for a decision" at bounding box center [150, 104] width 0 height 5
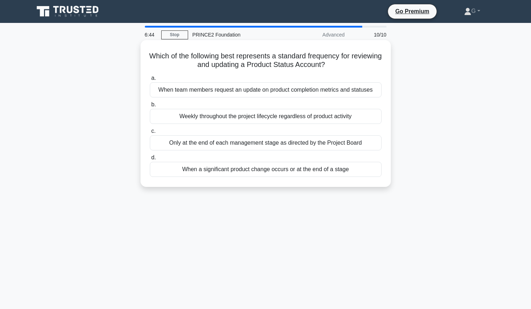
click at [247, 172] on div "When a significant product change occurs or at the end of a stage" at bounding box center [266, 169] width 232 height 15
click at [150, 160] on input "d. When a significant product change occurs or at the end of a stage" at bounding box center [150, 157] width 0 height 5
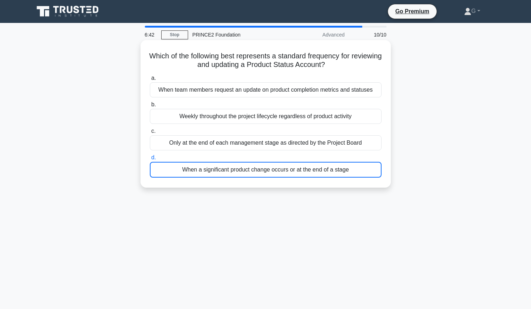
click at [247, 172] on div "When a significant product change occurs or at the end of a stage" at bounding box center [266, 170] width 232 height 16
click at [150, 160] on input "d. When a significant product change occurs or at the end of a stage" at bounding box center [150, 157] width 0 height 5
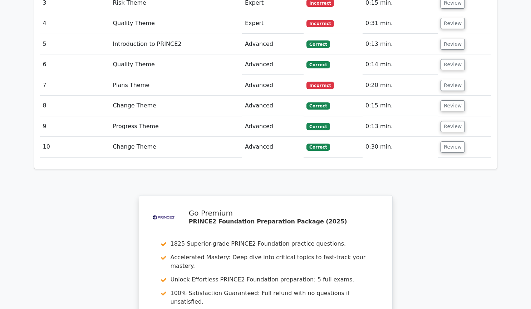
scroll to position [1030, 0]
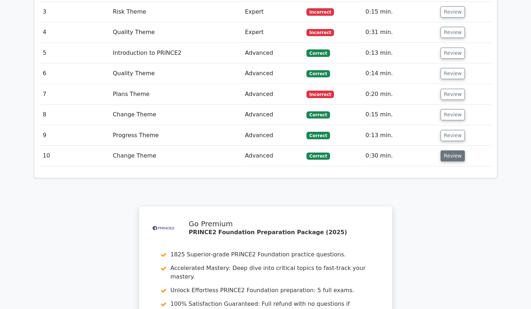
click at [455, 150] on button "Review" at bounding box center [452, 155] width 24 height 11
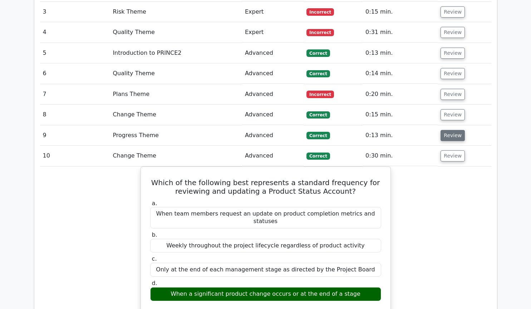
click at [459, 130] on button "Review" at bounding box center [452, 135] width 24 height 11
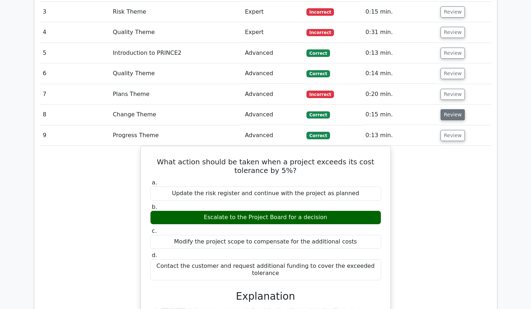
click at [451, 109] on button "Review" at bounding box center [452, 114] width 24 height 11
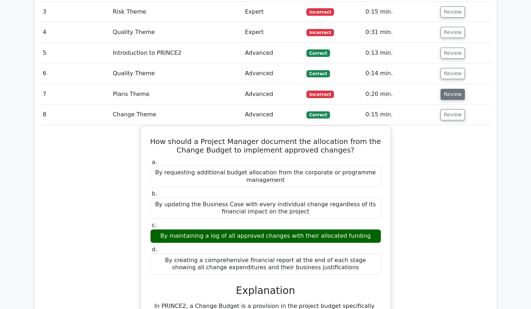
click at [450, 89] on button "Review" at bounding box center [452, 94] width 24 height 11
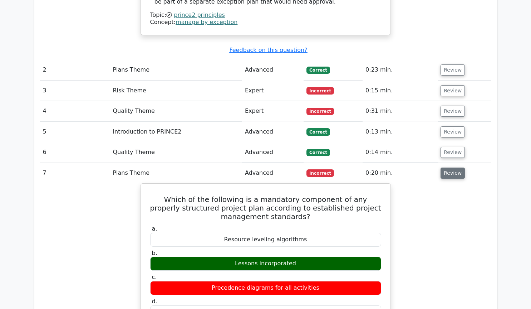
scroll to position [932, 0]
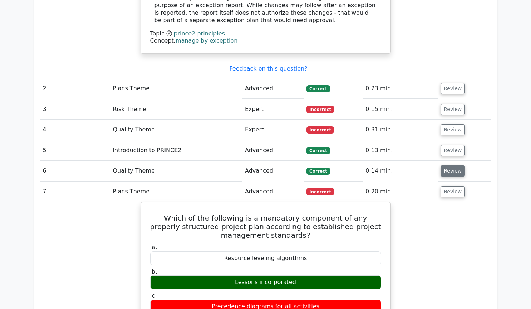
click at [449, 165] on button "Review" at bounding box center [452, 170] width 24 height 11
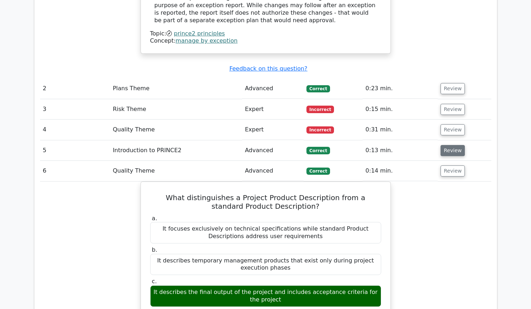
click at [456, 145] on button "Review" at bounding box center [452, 150] width 24 height 11
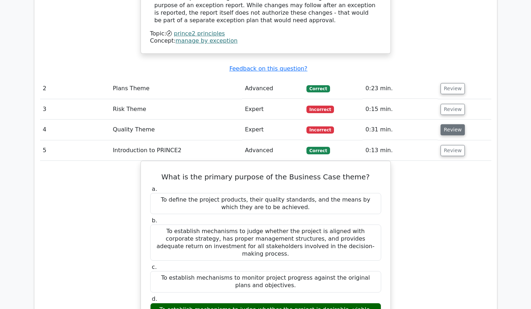
click at [453, 124] on button "Review" at bounding box center [452, 129] width 24 height 11
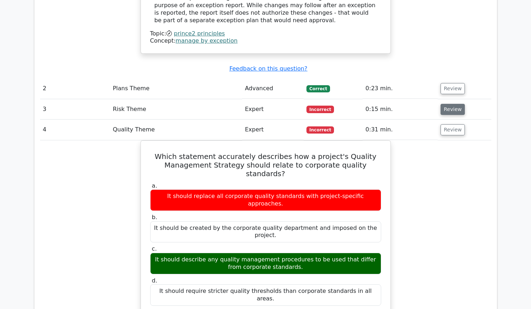
click at [453, 104] on button "Review" at bounding box center [452, 109] width 24 height 11
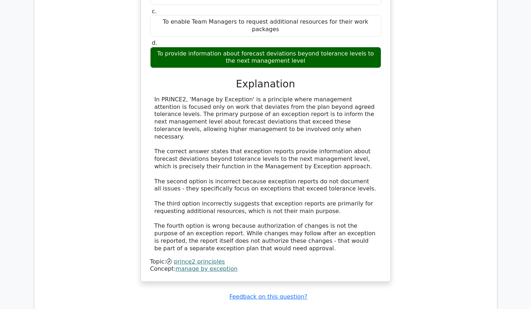
scroll to position [738, 0]
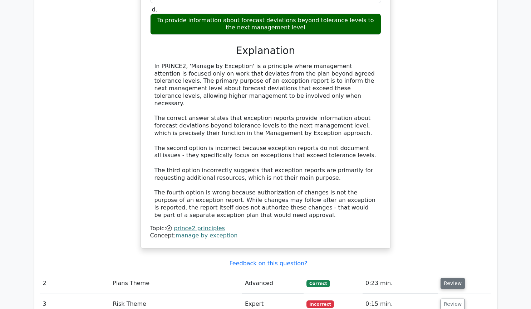
click at [456, 277] on button "Review" at bounding box center [452, 282] width 24 height 11
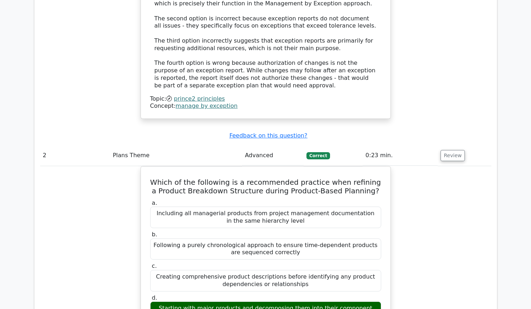
scroll to position [884, 0]
